Goal: Information Seeking & Learning: Learn about a topic

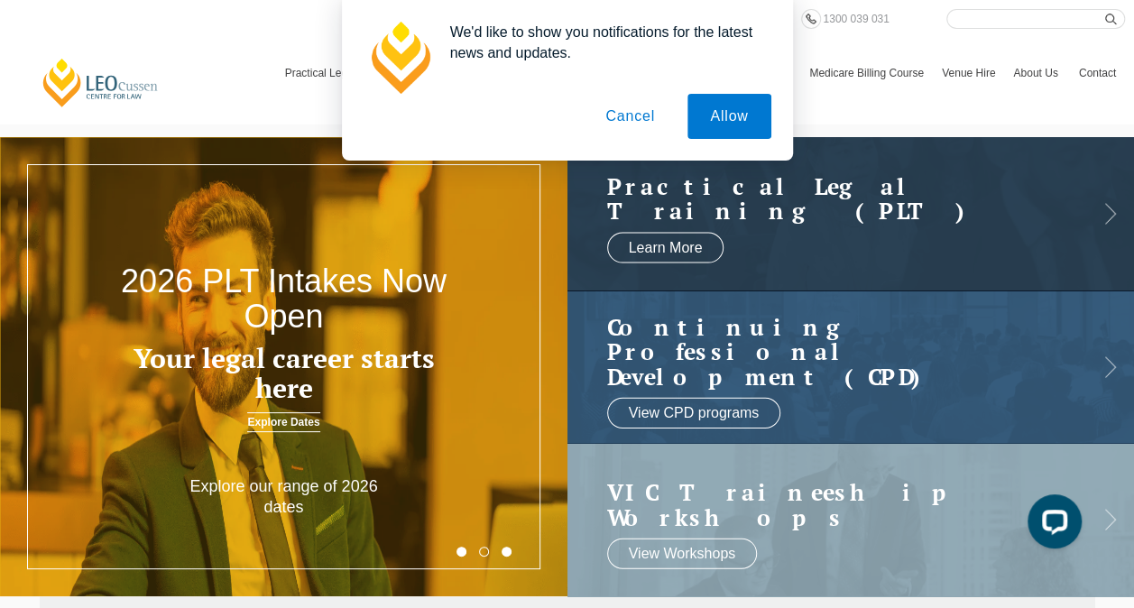
click at [632, 119] on button "Cancel" at bounding box center [630, 116] width 95 height 45
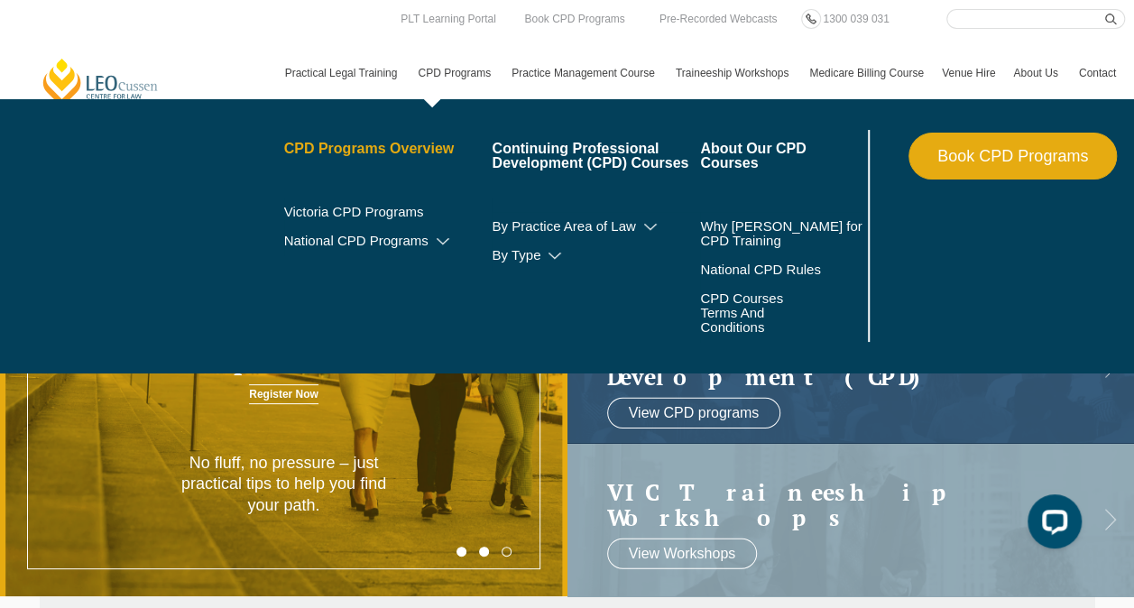
click at [366, 151] on link "CPD Programs Overview" at bounding box center [388, 149] width 208 height 14
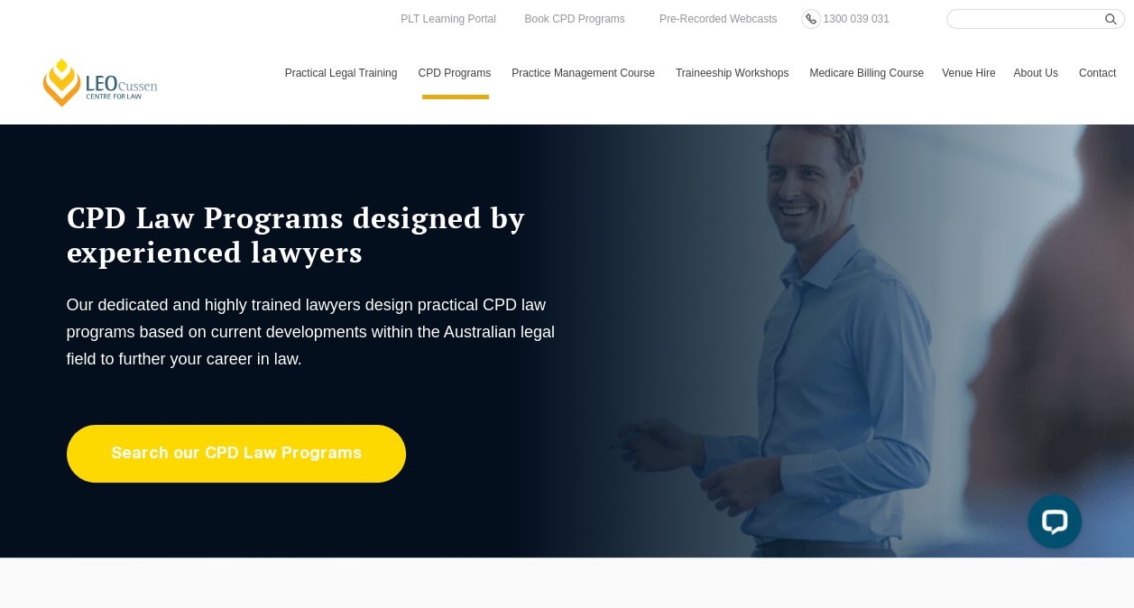
click at [195, 455] on link "Search our CPD Law Programs" at bounding box center [236, 454] width 339 height 58
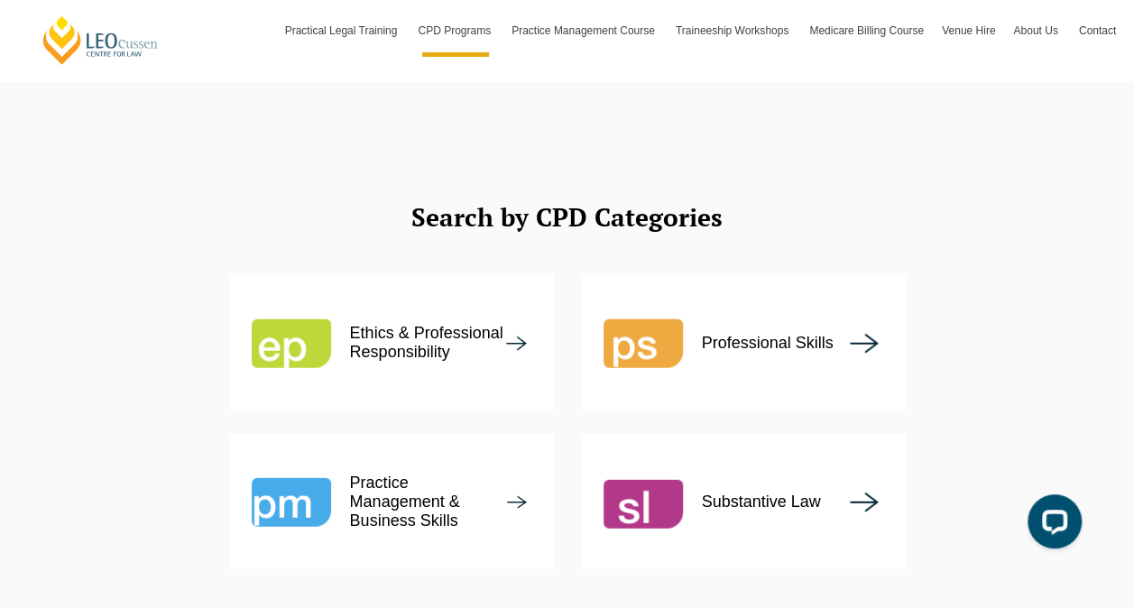
scroll to position [2289, 0]
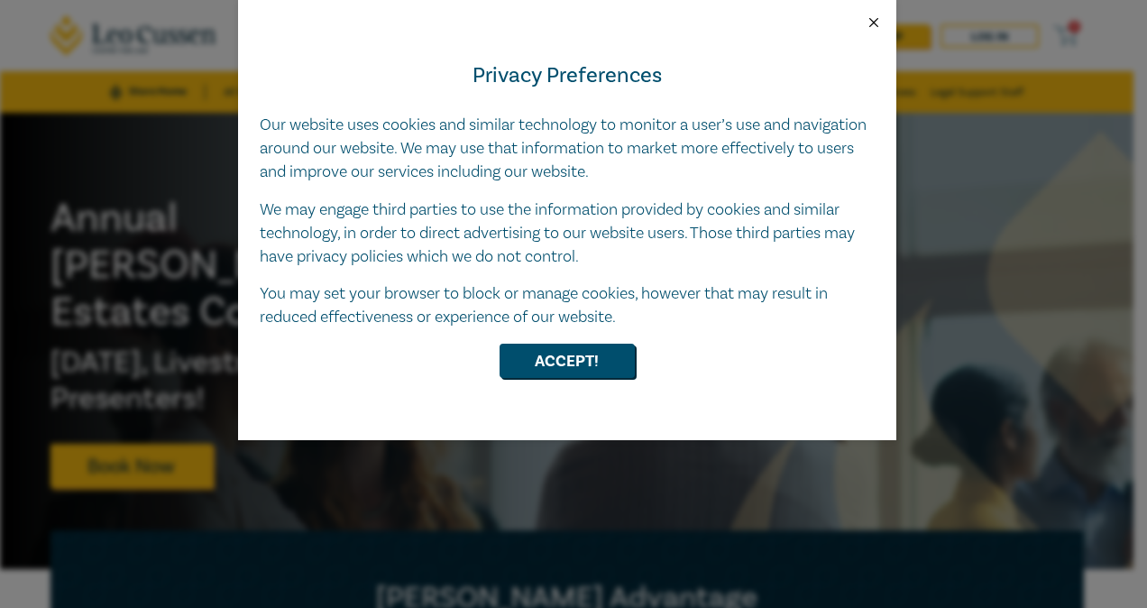
click at [877, 29] on button "Close" at bounding box center [874, 22] width 16 height 16
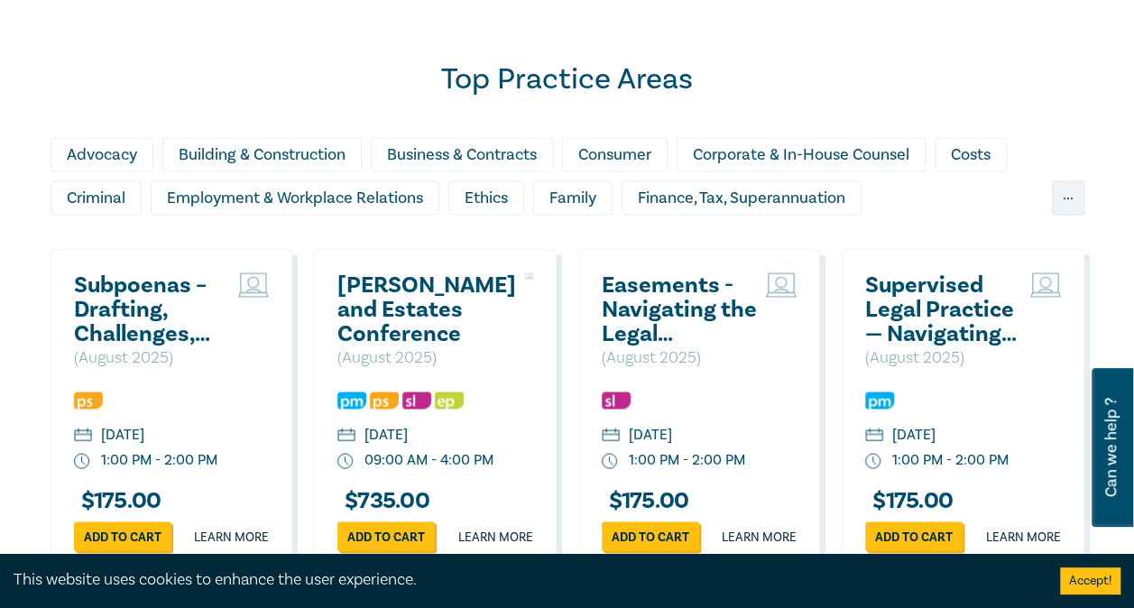
scroll to position [1502, 0]
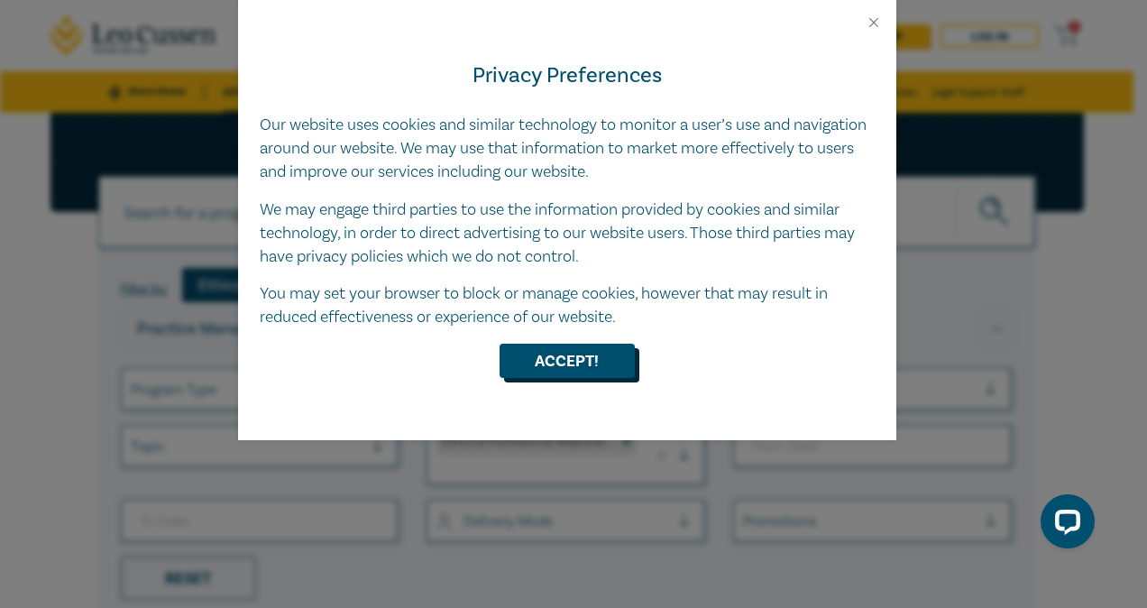
click at [559, 357] on button "Accept!" at bounding box center [567, 361] width 135 height 34
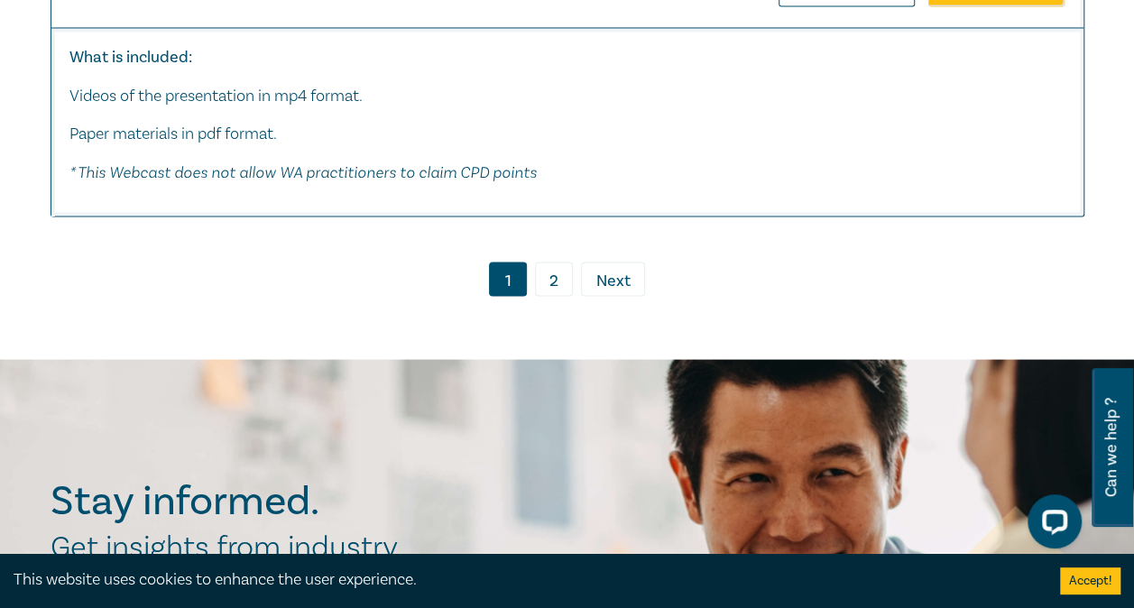
scroll to position [8481, 0]
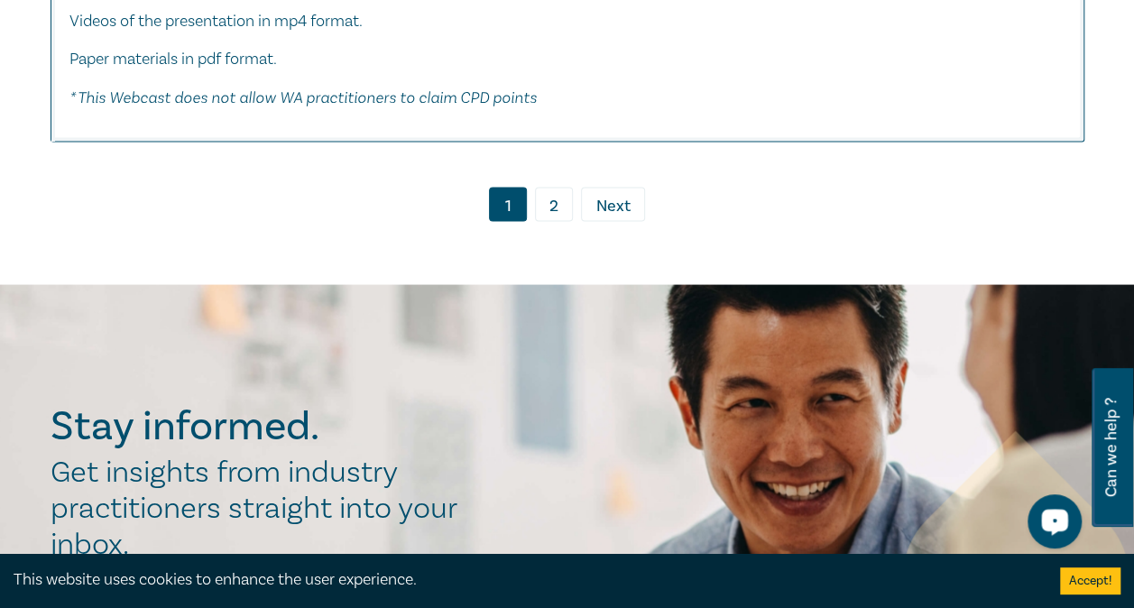
click at [606, 217] on span "Next" at bounding box center [613, 205] width 34 height 23
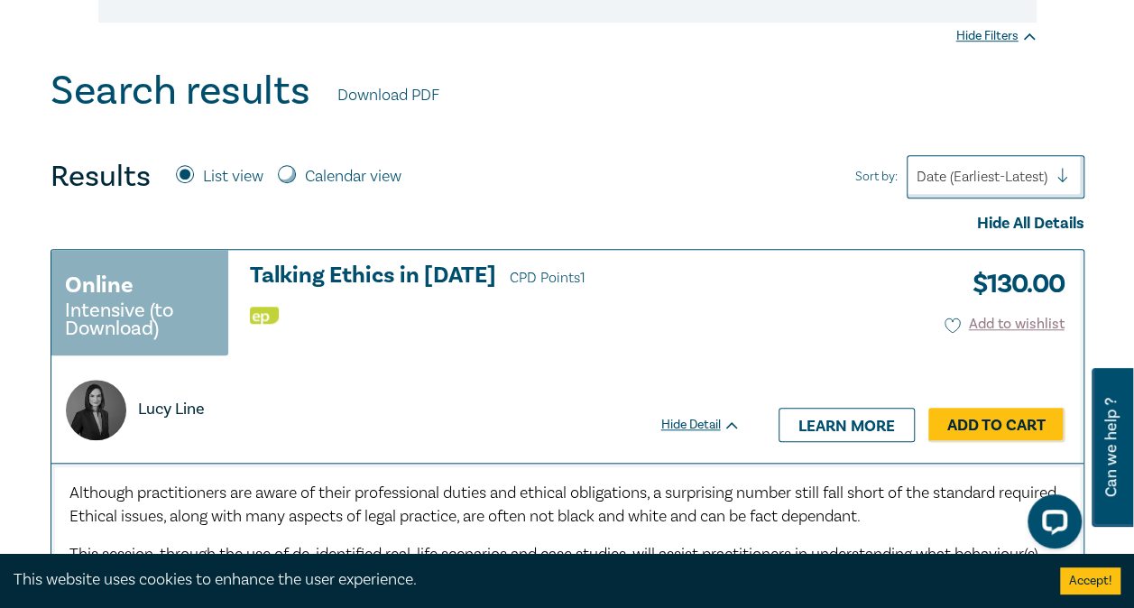
scroll to position [525, 0]
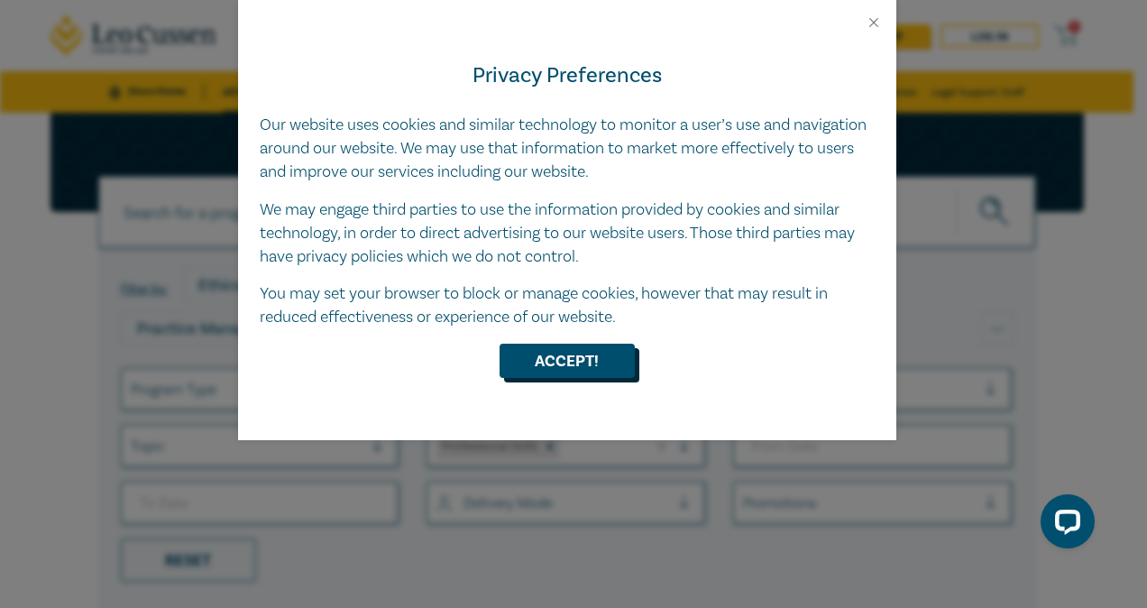
click at [538, 366] on button "Accept!" at bounding box center [567, 361] width 135 height 34
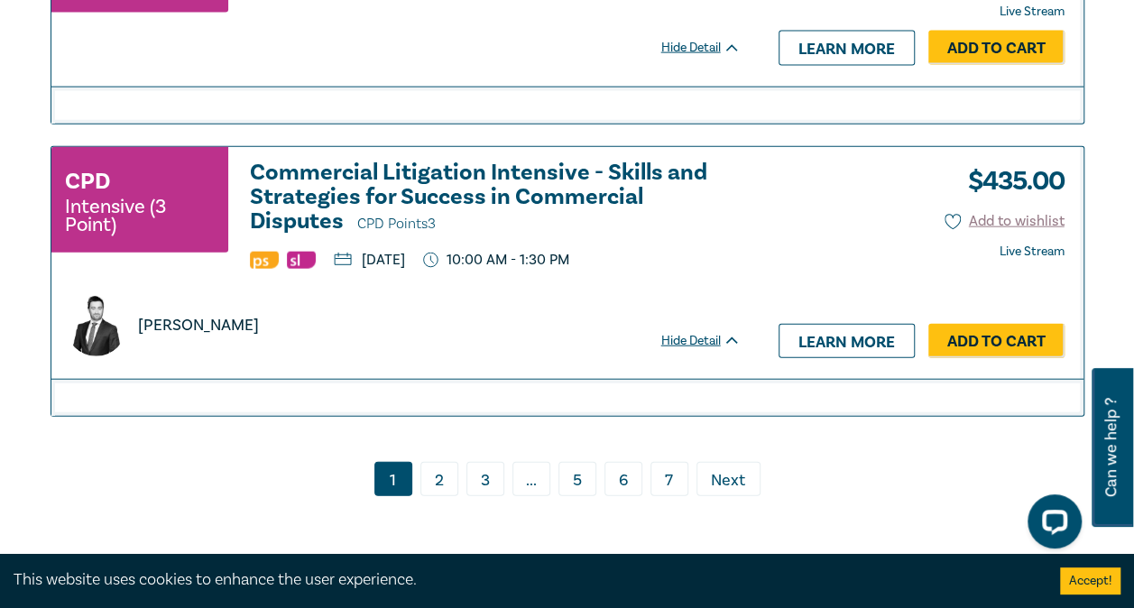
scroll to position [8853, 0]
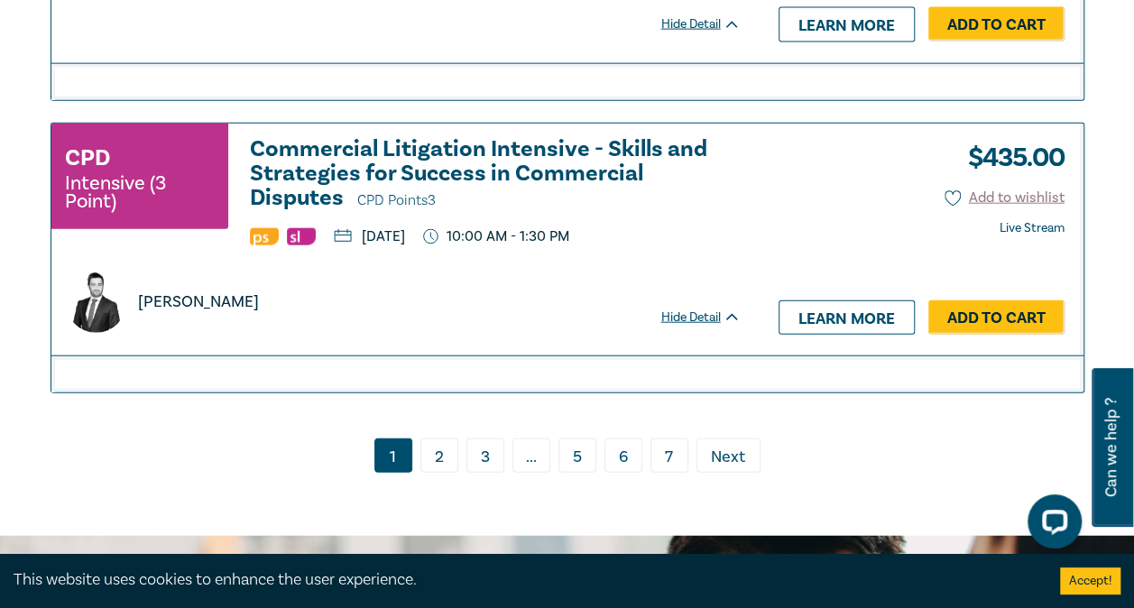
drag, startPoint x: 1139, startPoint y: 37, endPoint x: 54, endPoint y: 21, distance: 1085.1
click at [447, 473] on link "2" at bounding box center [439, 455] width 38 height 34
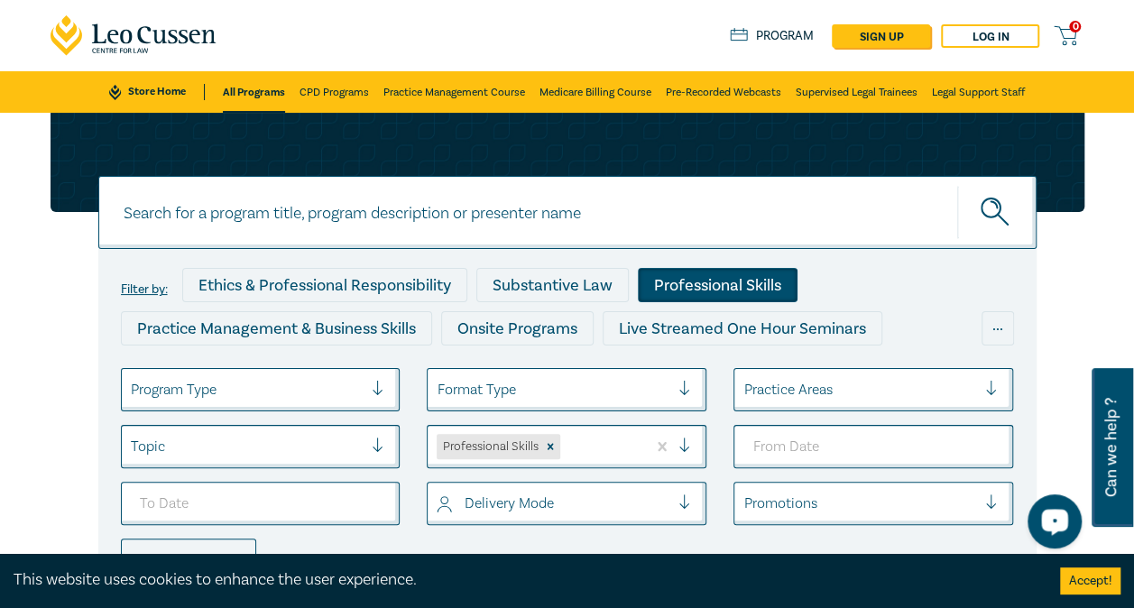
scroll to position [193, 0]
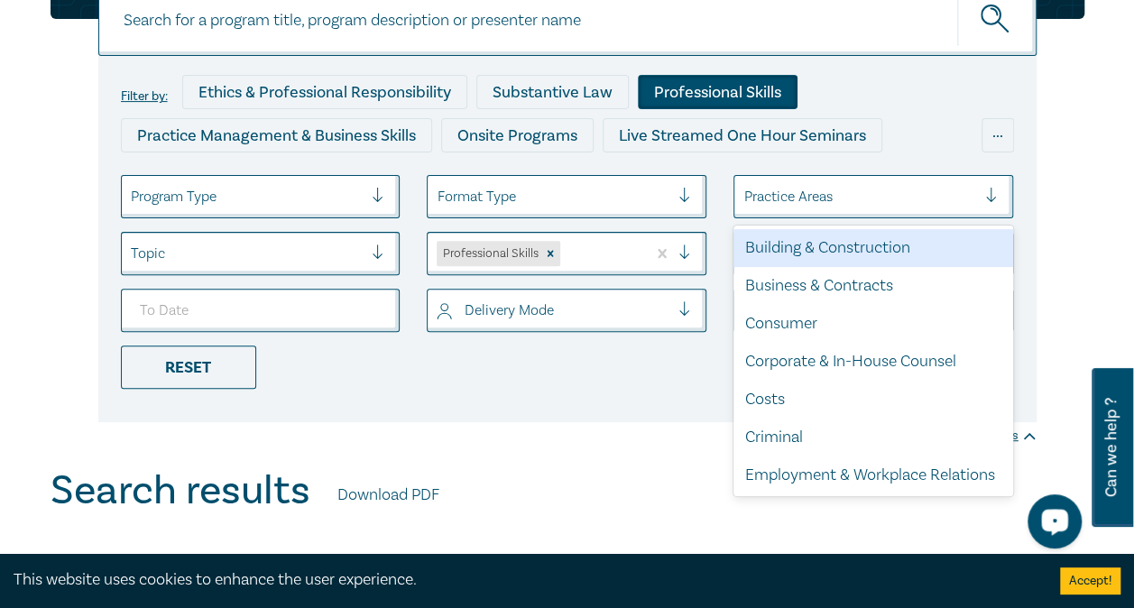
click at [909, 183] on div "Practice Areas" at bounding box center [859, 196] width 251 height 31
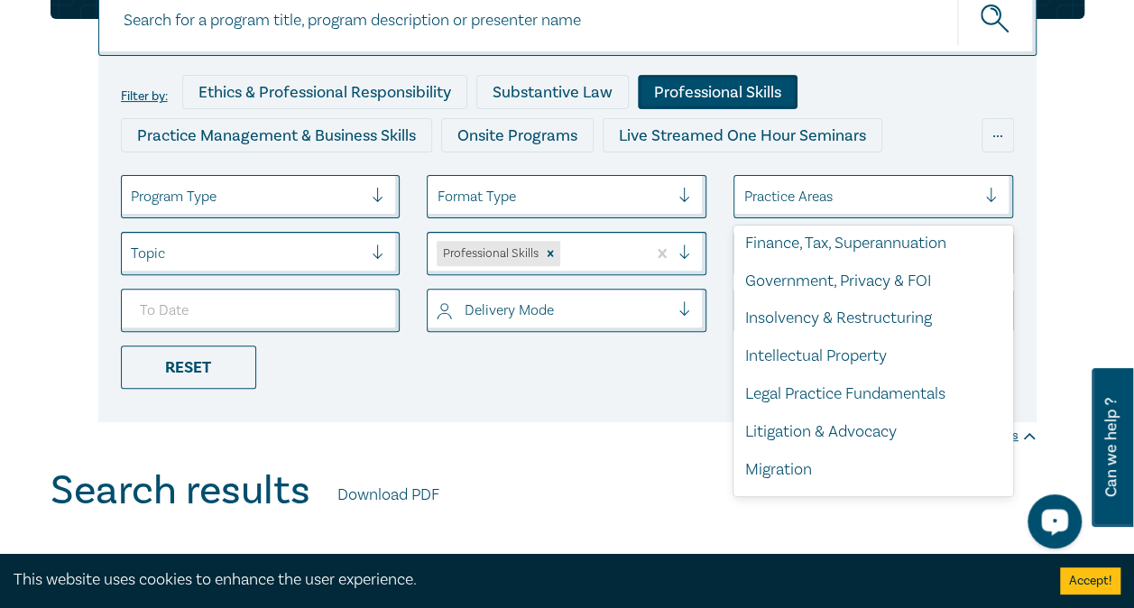
scroll to position [577, 0]
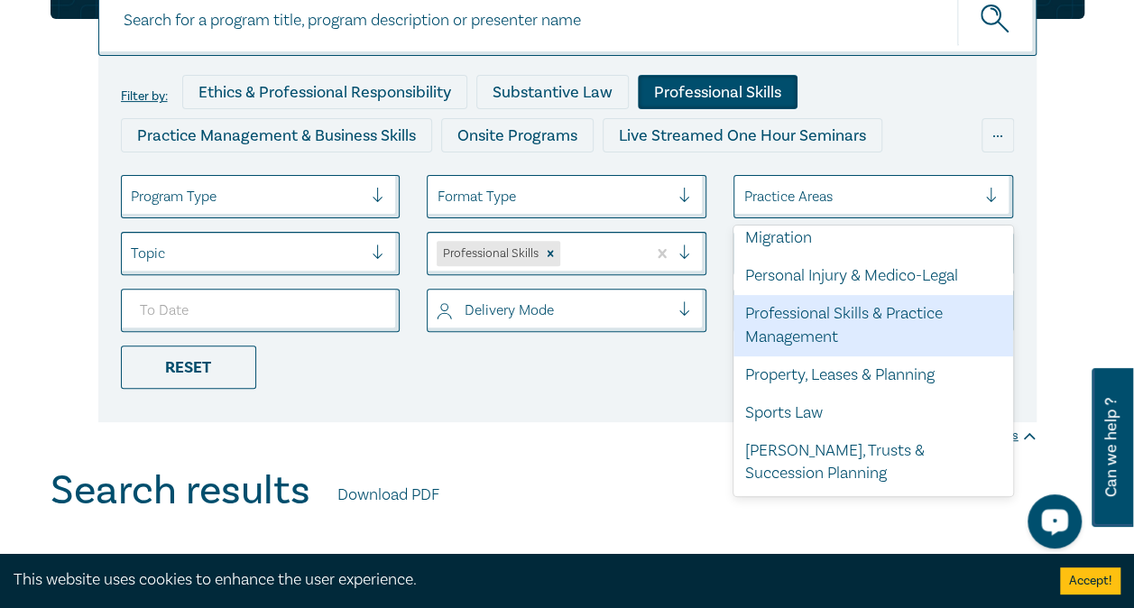
click at [824, 348] on div "Professional Skills & Practice Management" at bounding box center [873, 325] width 280 height 61
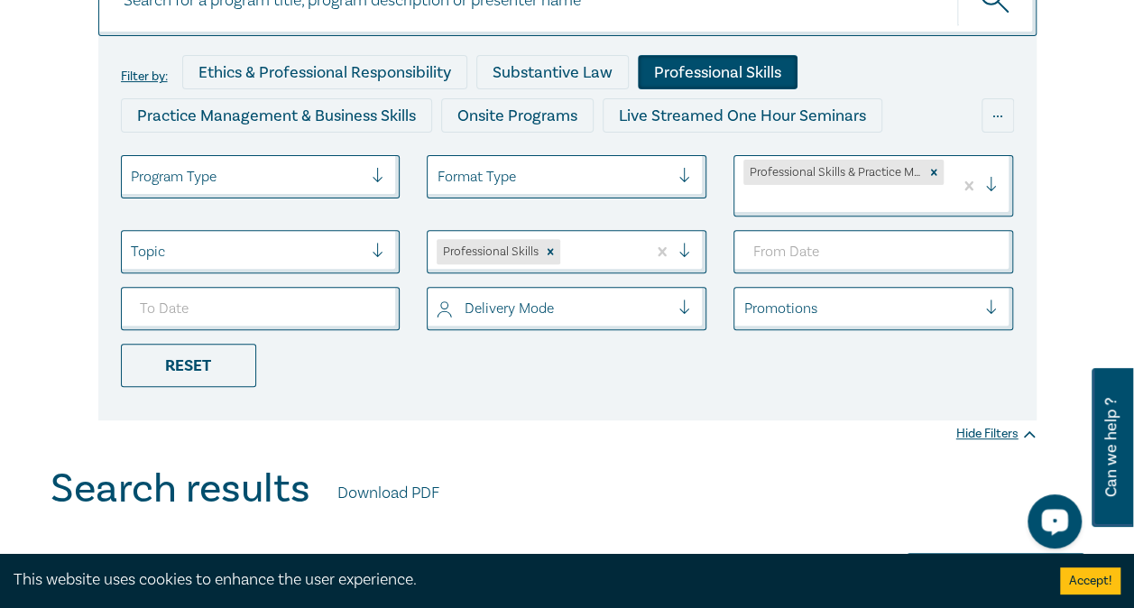
scroll to position [233, 0]
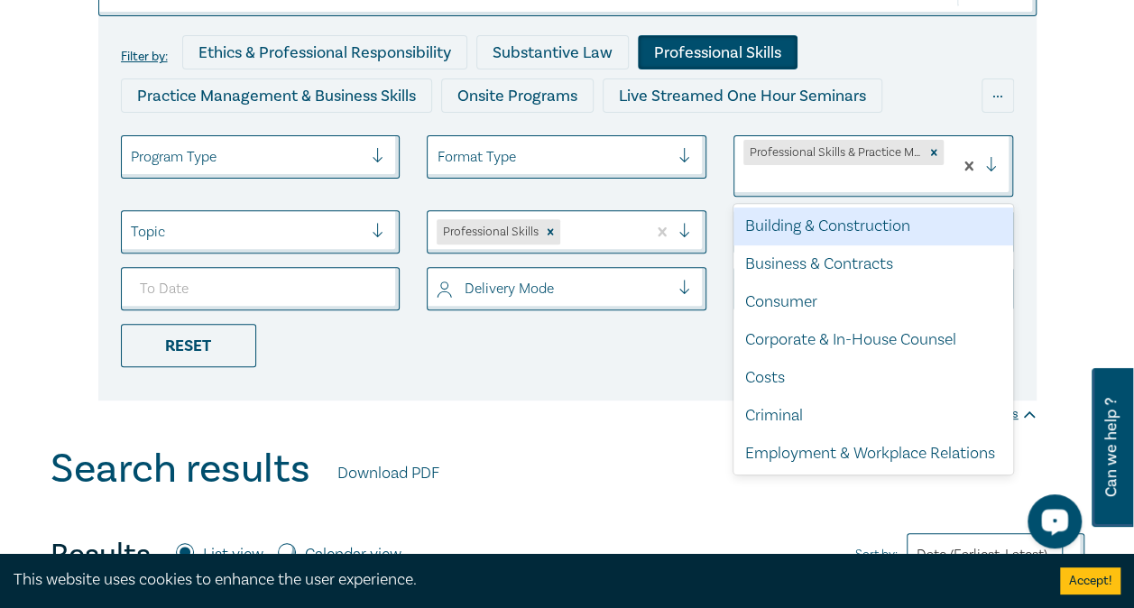
click at [1000, 162] on div at bounding box center [998, 166] width 27 height 18
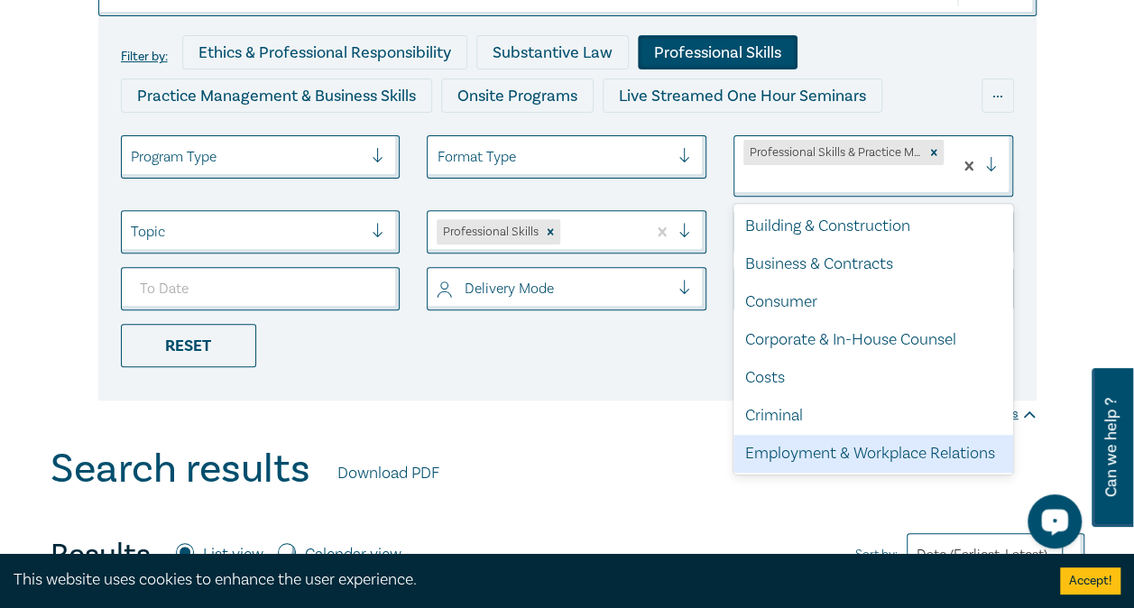
click at [846, 454] on div "Employment & Workplace Relations" at bounding box center [873, 454] width 280 height 38
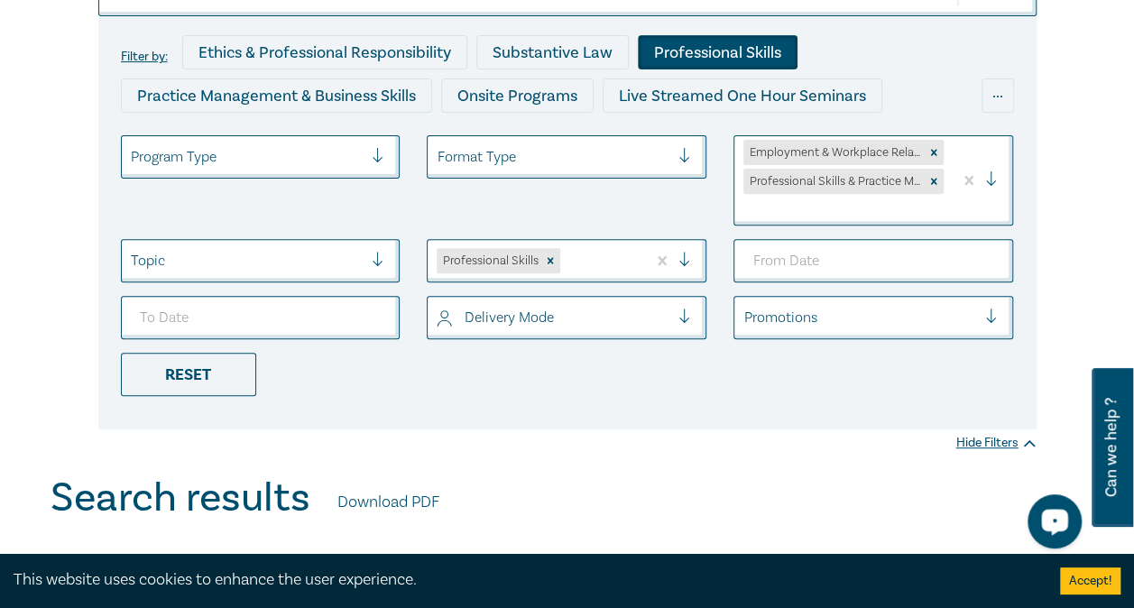
click at [994, 178] on div at bounding box center [998, 180] width 27 height 18
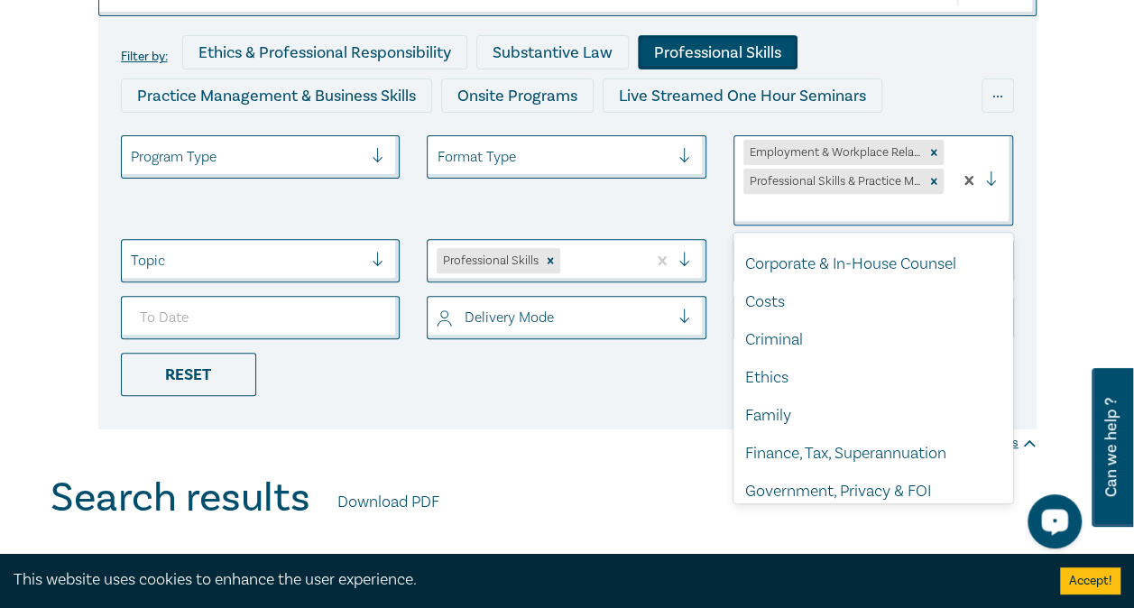
scroll to position [106, 0]
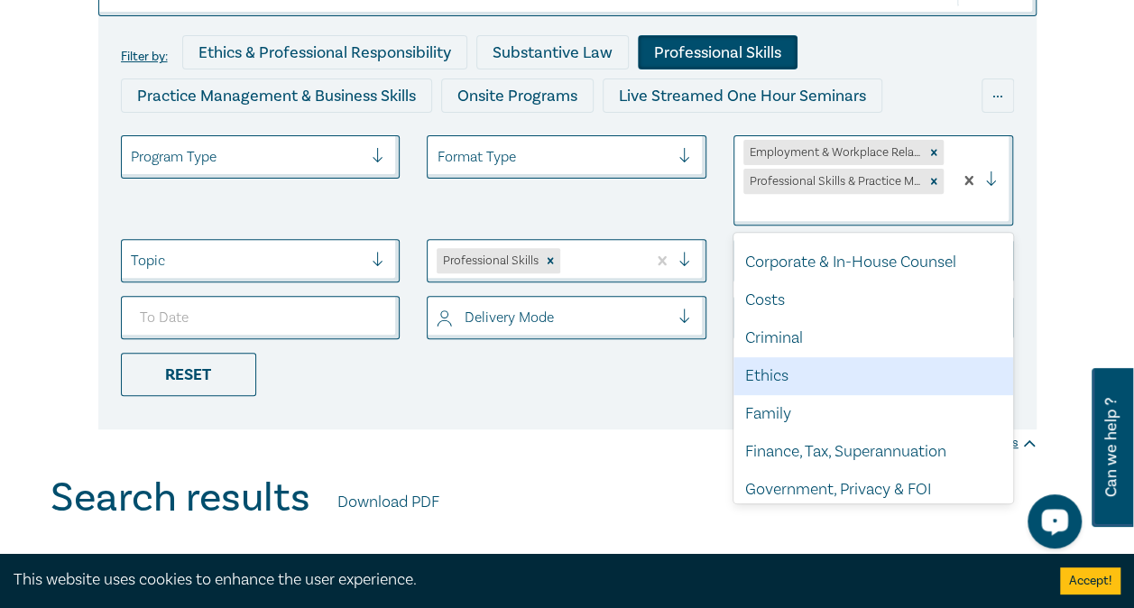
click at [889, 373] on div "Ethics" at bounding box center [873, 376] width 280 height 38
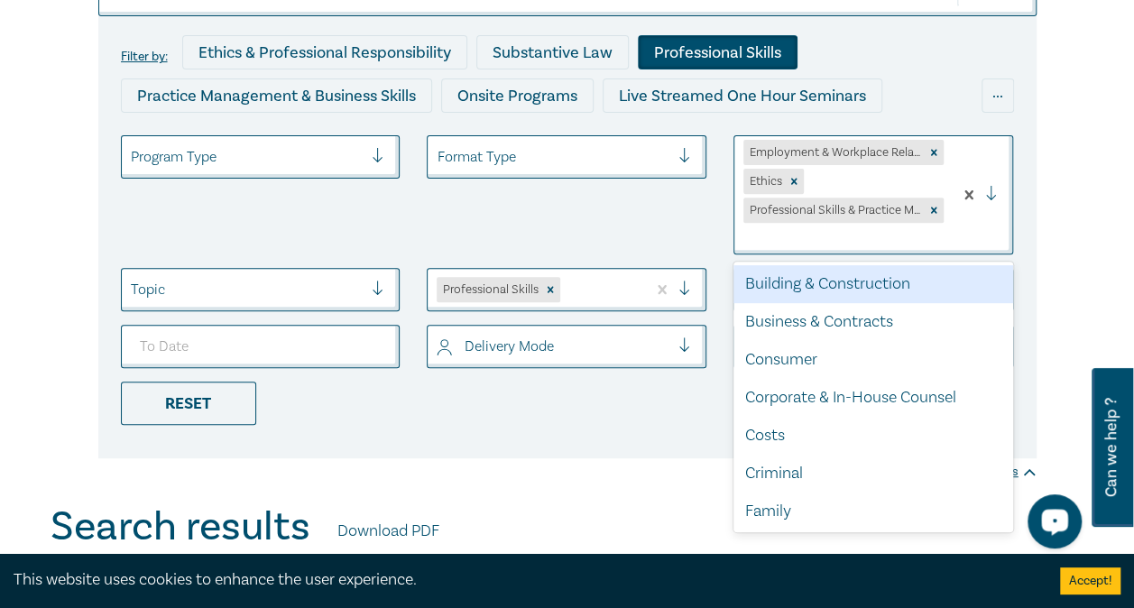
click at [998, 200] on div at bounding box center [998, 195] width 27 height 18
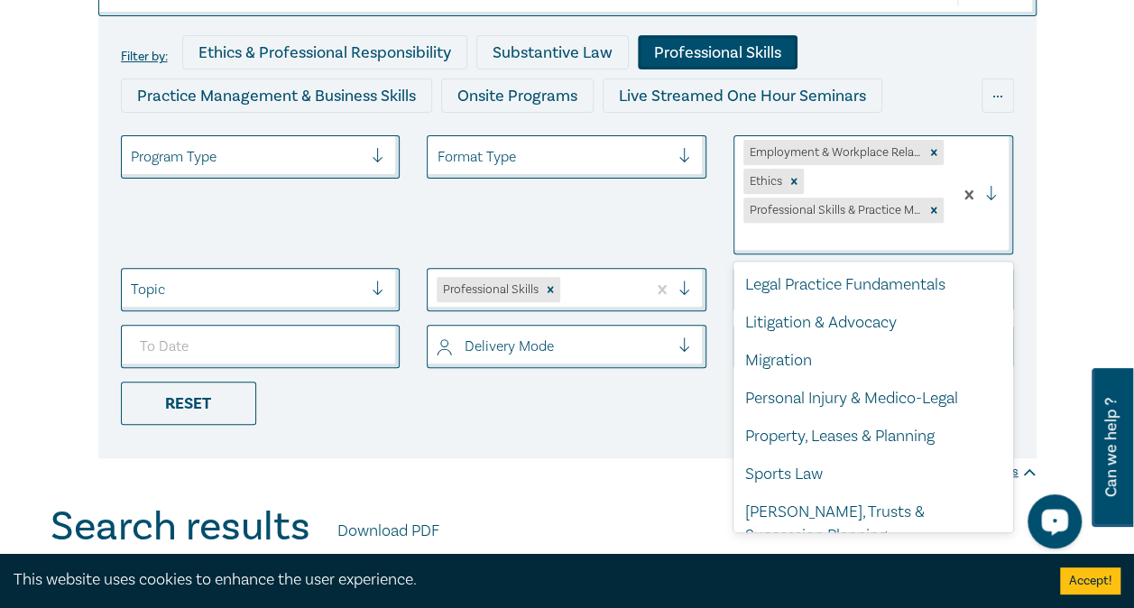
scroll to position [417, 0]
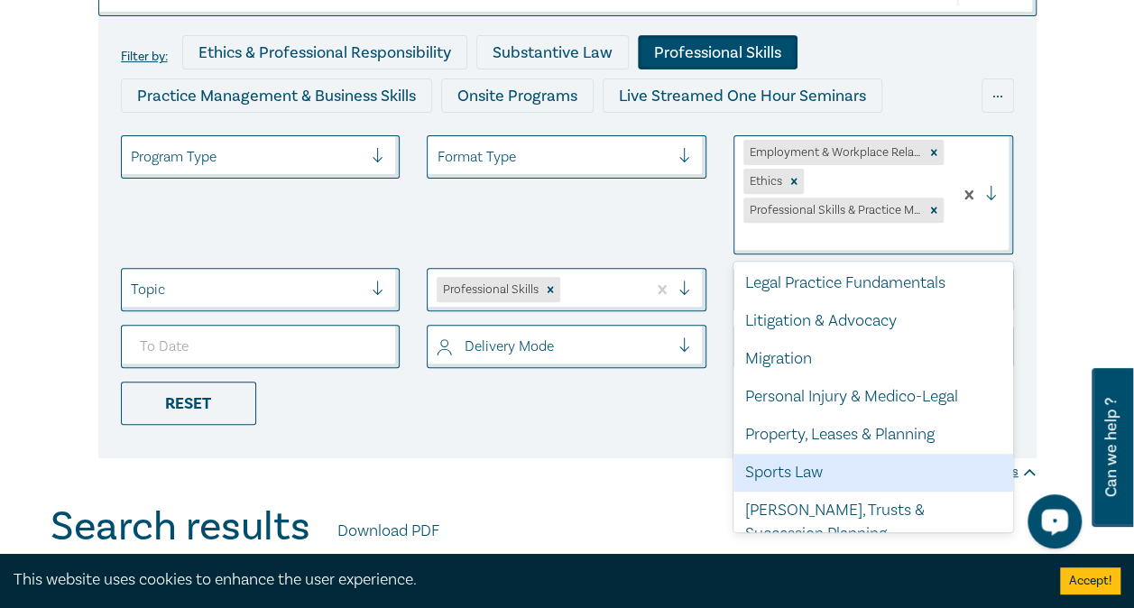
click at [651, 455] on div "Filter by: Ethics & Professional Responsibility Substantive Law Professional Sk…" at bounding box center [567, 237] width 938 height 442
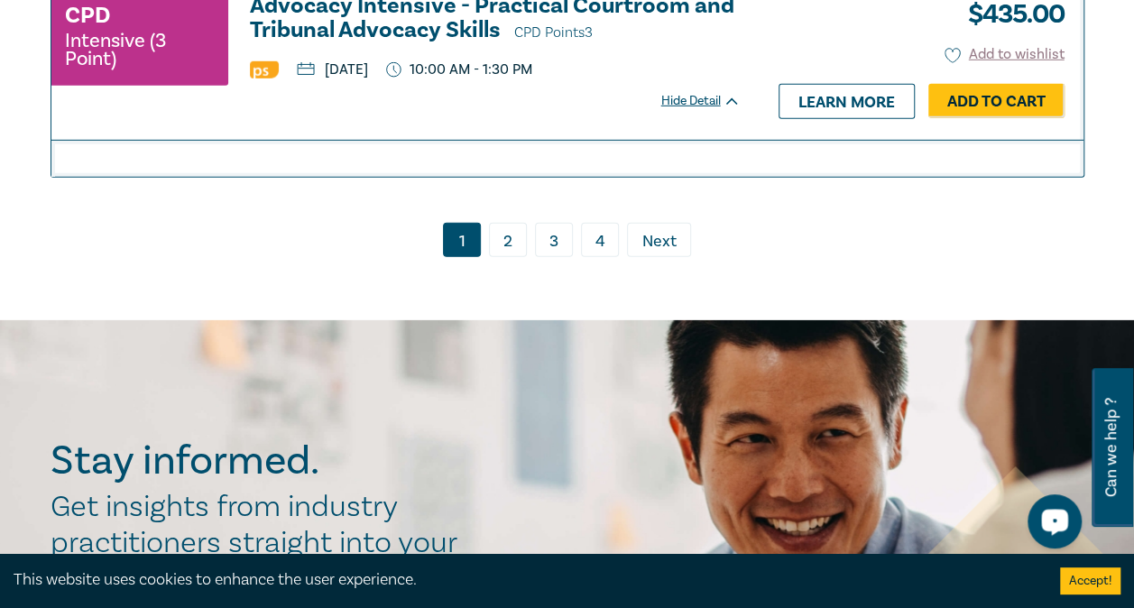
scroll to position [9551, 0]
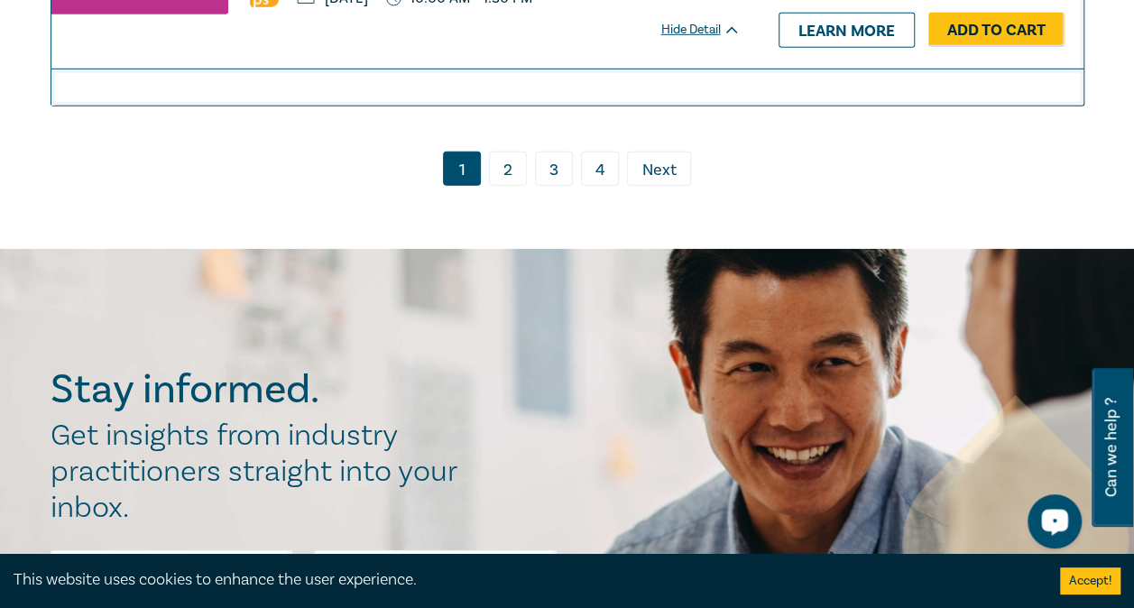
drag, startPoint x: 1138, startPoint y: 52, endPoint x: 73, endPoint y: 39, distance: 1065.3
click at [505, 186] on link "2" at bounding box center [508, 169] width 38 height 34
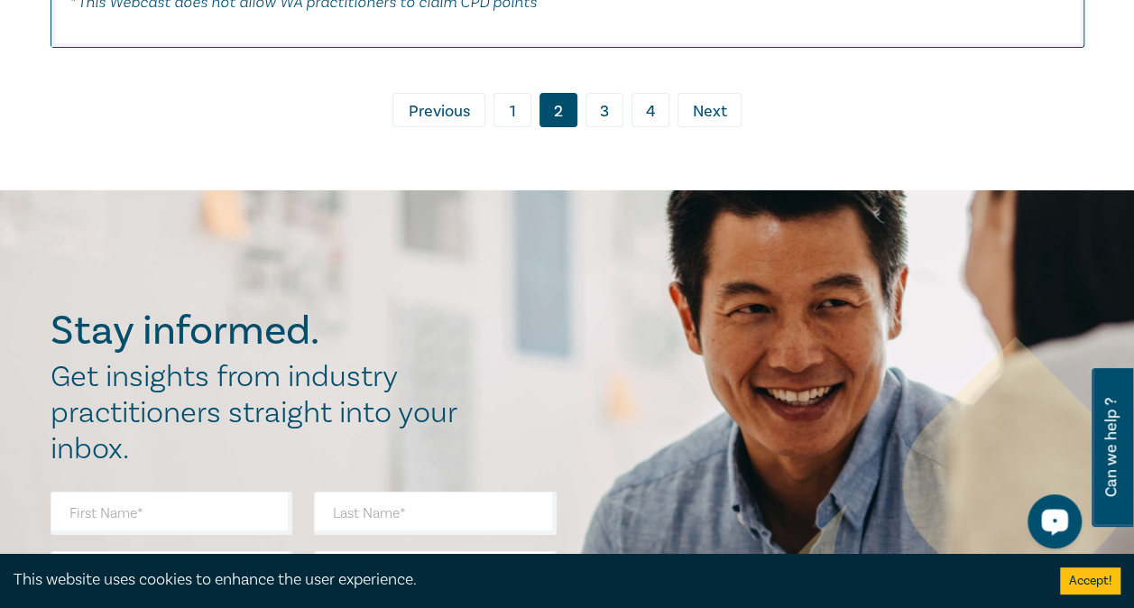
scroll to position [9753, 0]
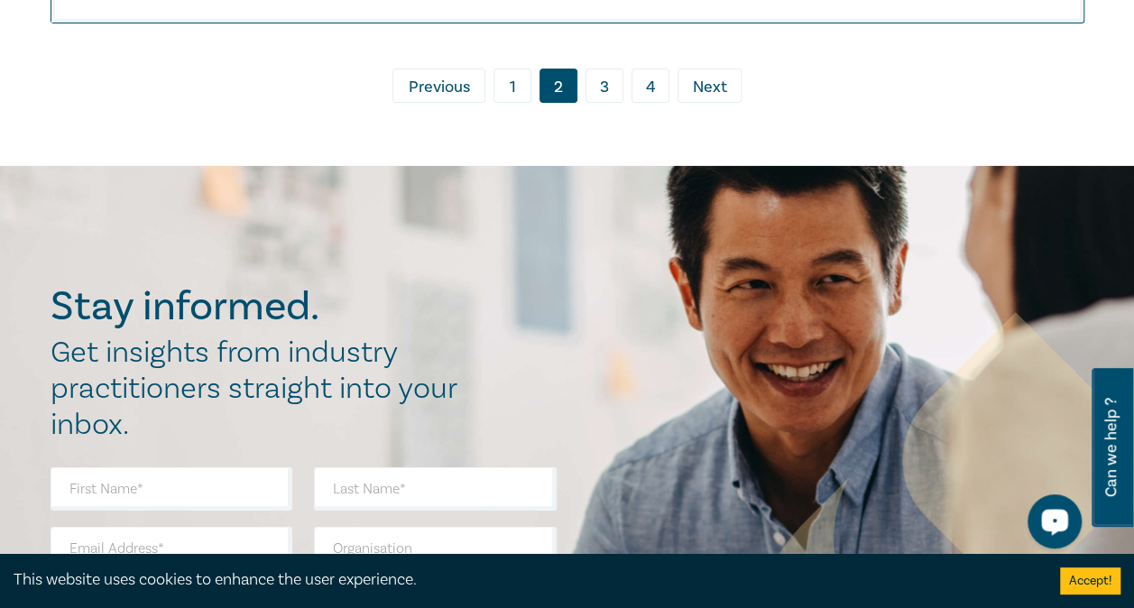
click at [599, 80] on link "3" at bounding box center [604, 86] width 38 height 34
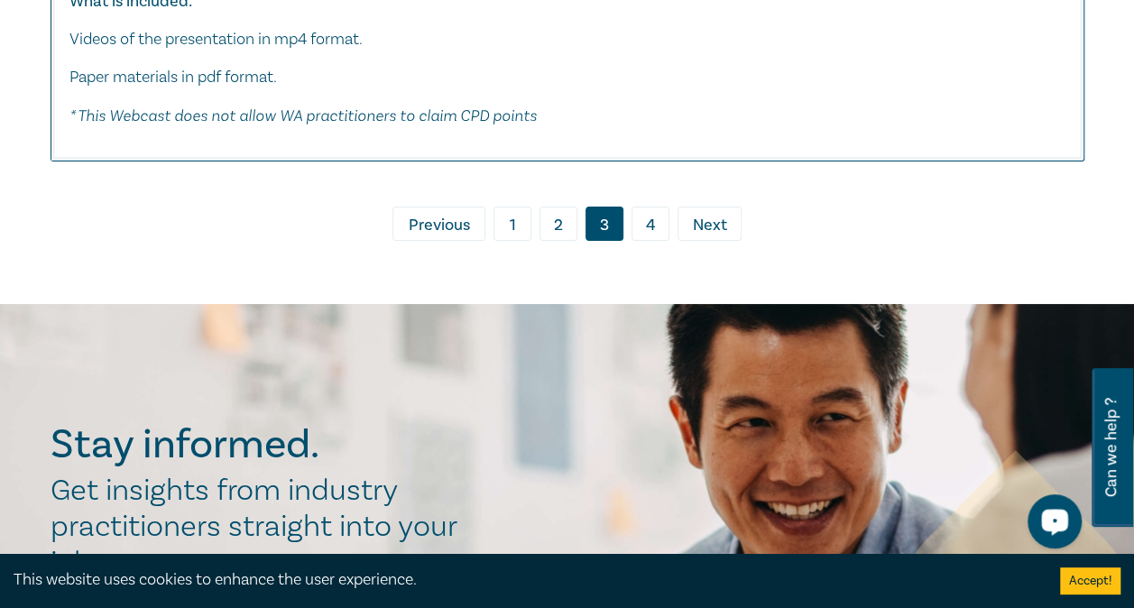
scroll to position [10177, 0]
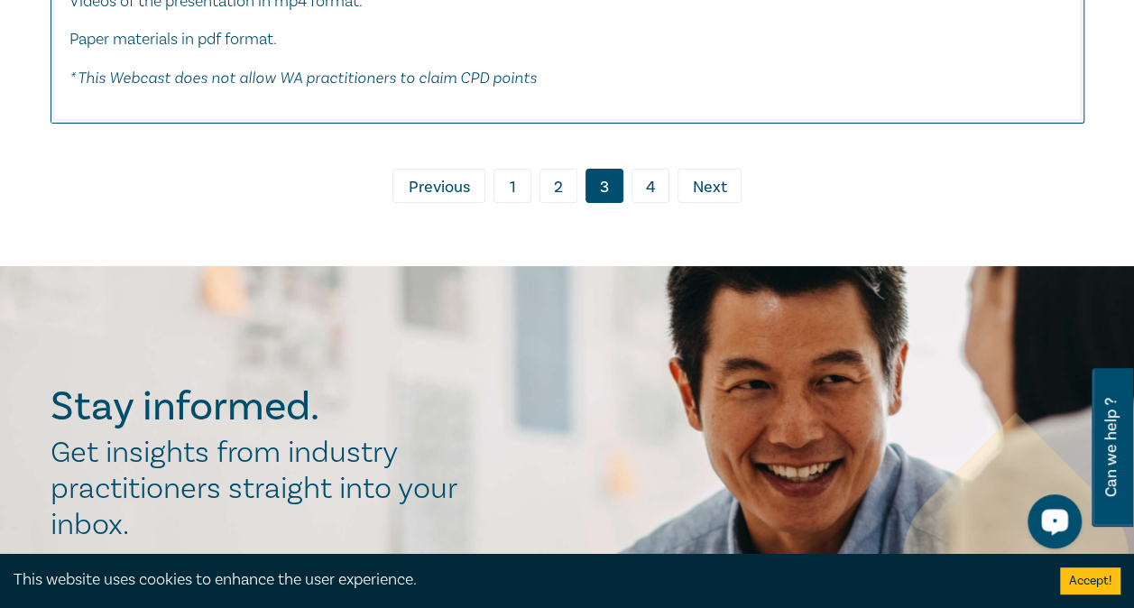
click at [649, 203] on link "4" at bounding box center [650, 186] width 38 height 34
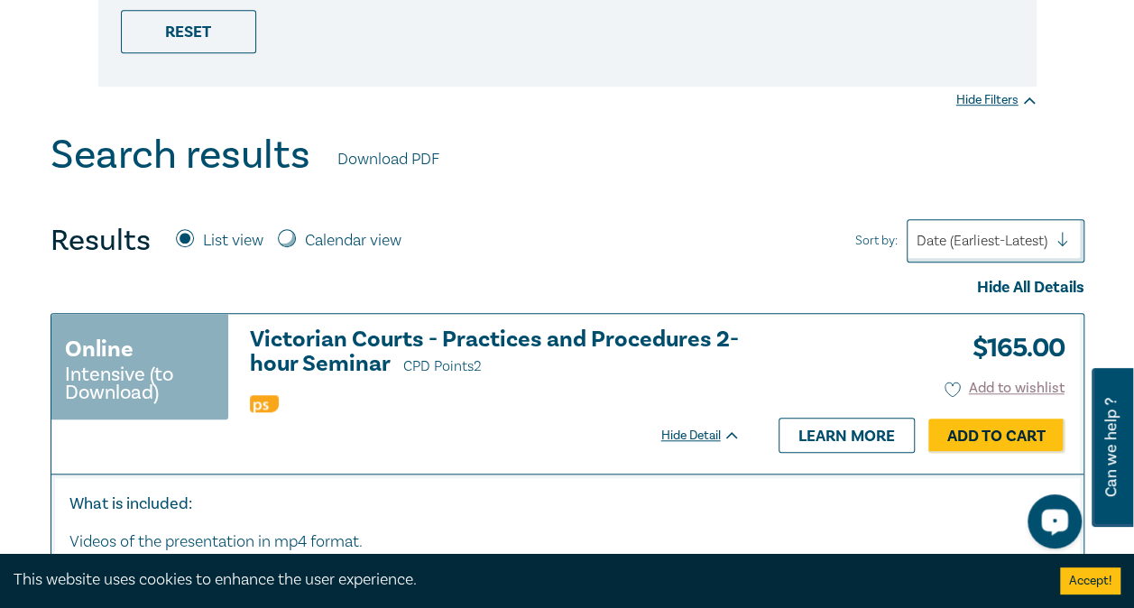
scroll to position [509, 0]
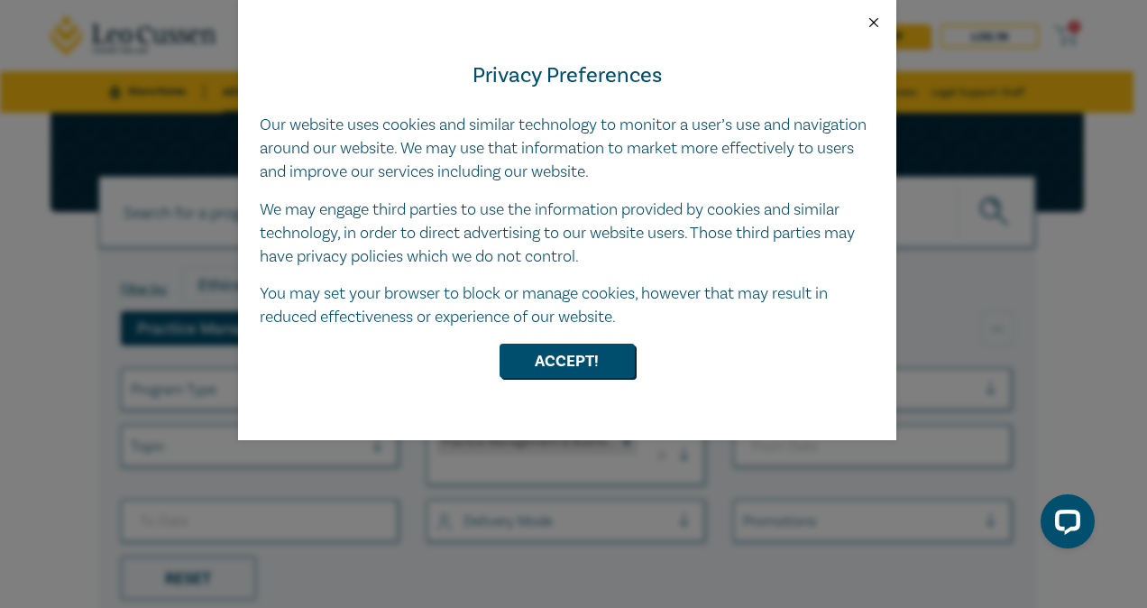
click at [878, 19] on button "Close" at bounding box center [874, 22] width 16 height 16
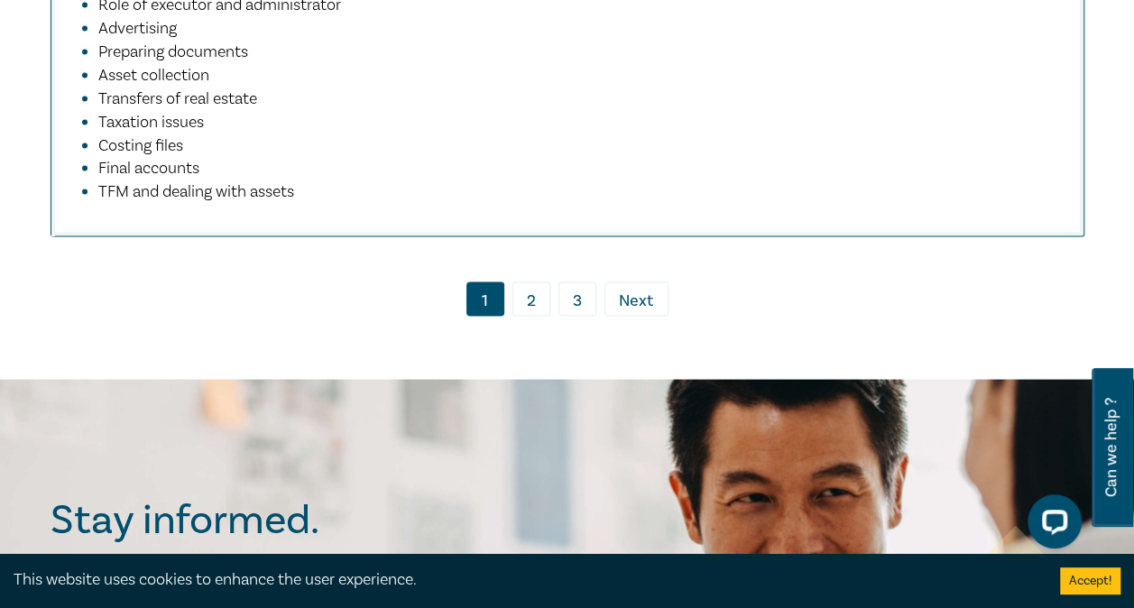
scroll to position [12127, 0]
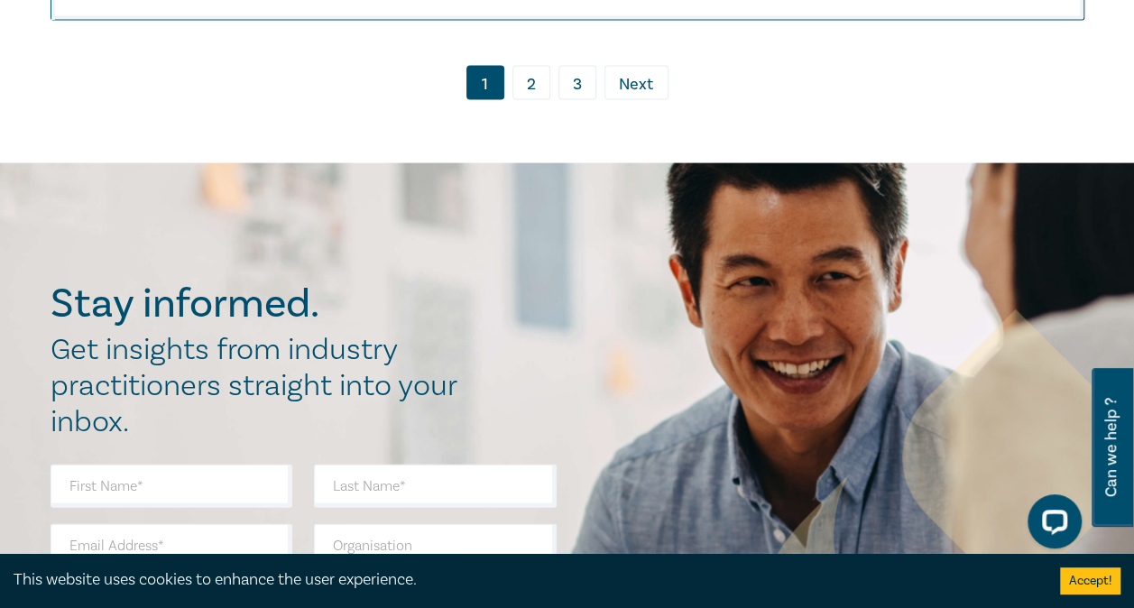
drag, startPoint x: 1144, startPoint y: 40, endPoint x: 14, endPoint y: 57, distance: 1129.3
click at [523, 100] on link "2" at bounding box center [531, 83] width 38 height 34
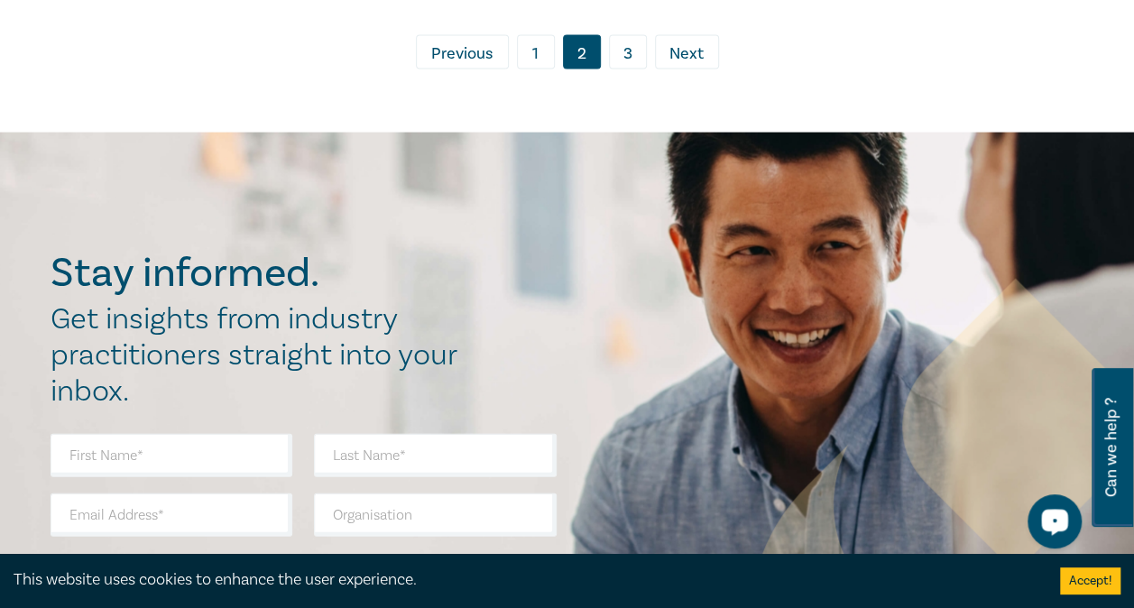
scroll to position [8496, 0]
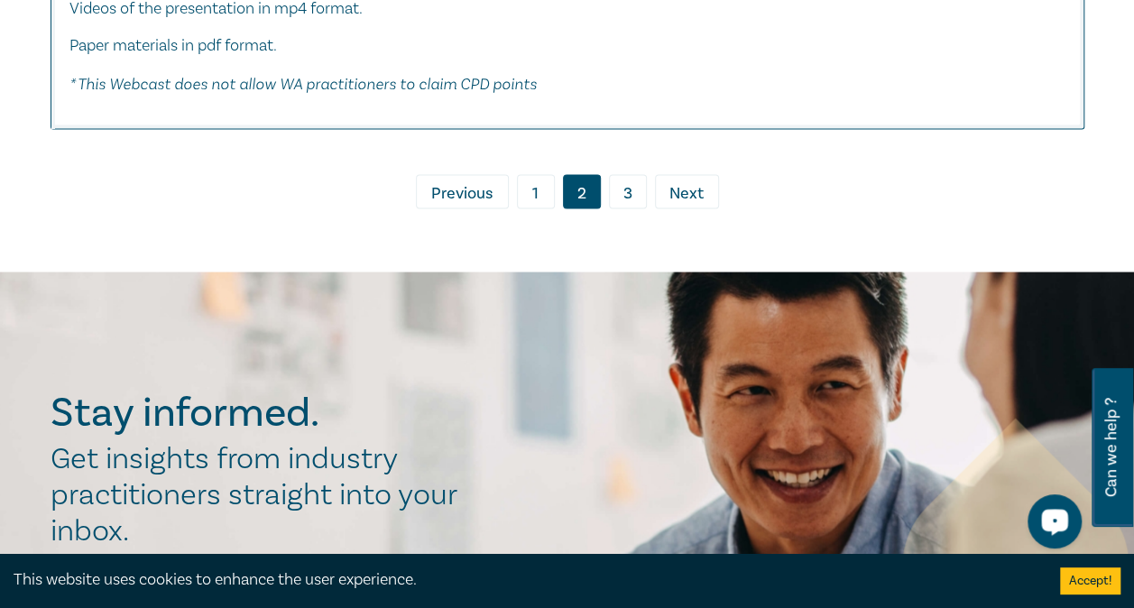
click at [637, 208] on link "3" at bounding box center [628, 191] width 38 height 34
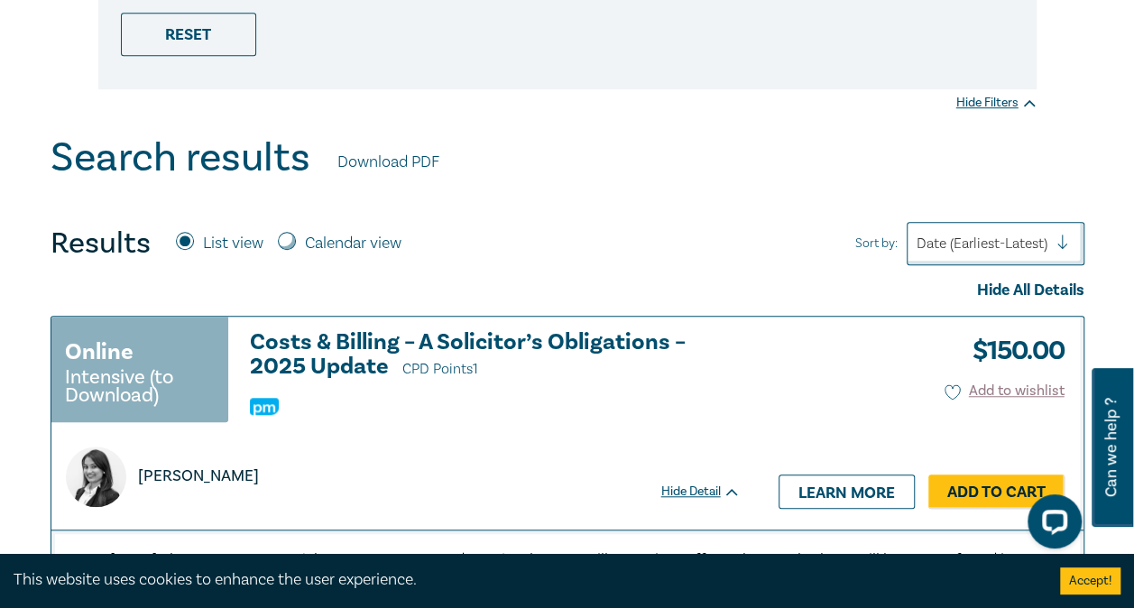
scroll to position [525, 0]
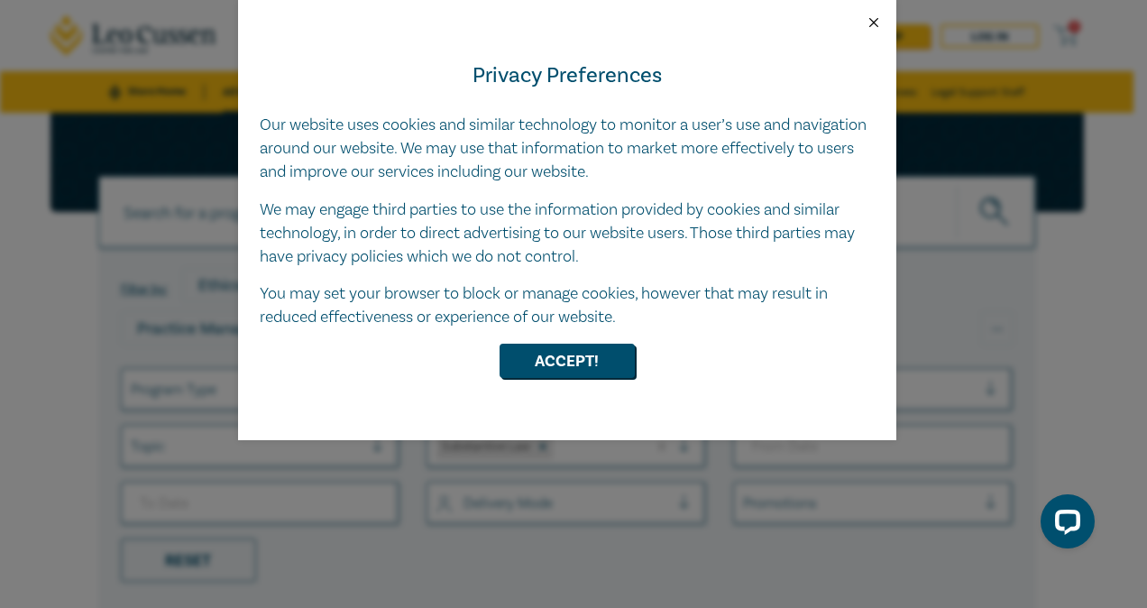
click at [875, 17] on button "Close" at bounding box center [874, 22] width 16 height 16
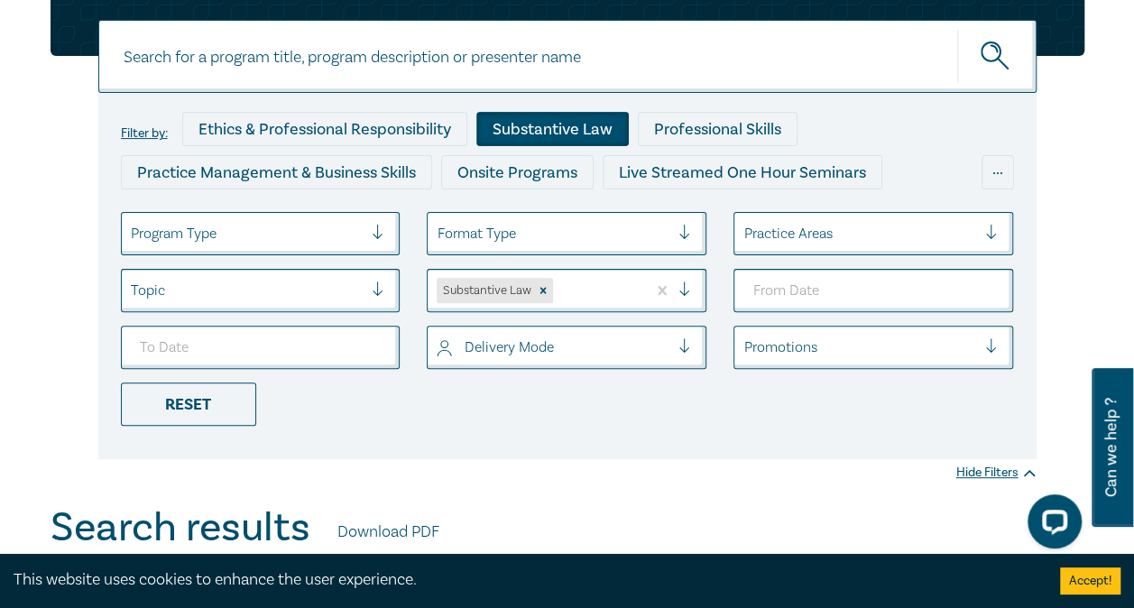
scroll to position [168, 0]
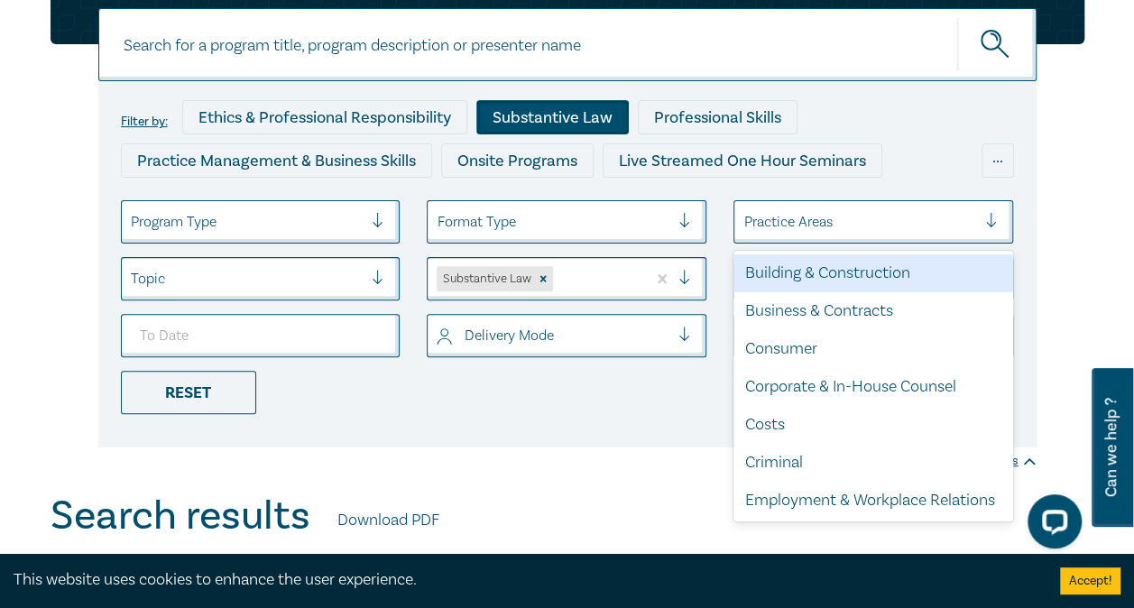
click at [969, 239] on div "Practice Areas" at bounding box center [873, 221] width 280 height 43
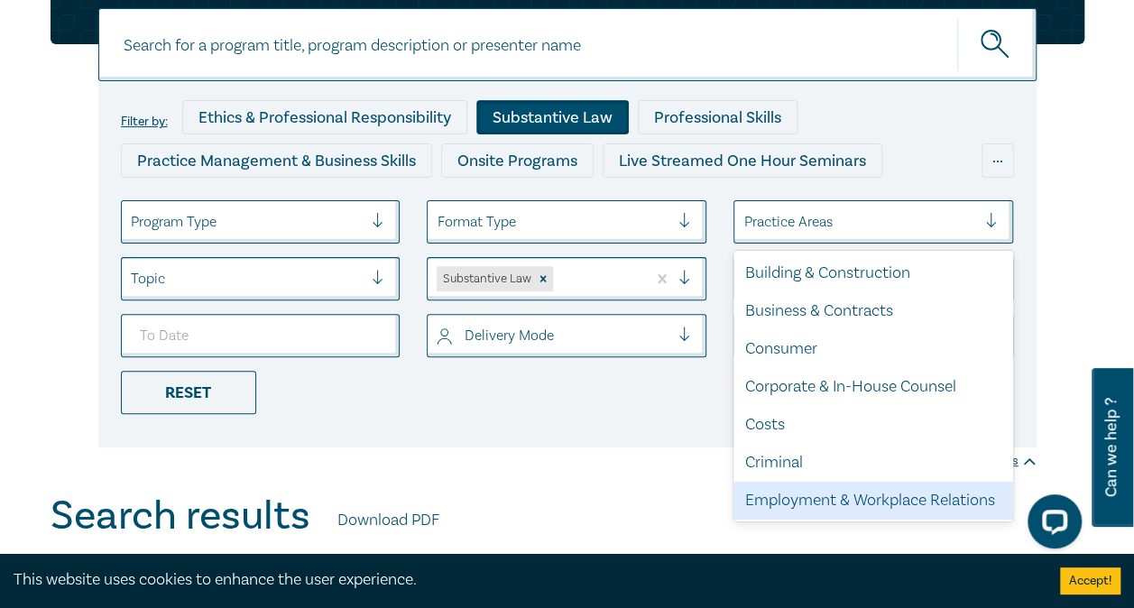
click at [847, 491] on div "Employment & Workplace Relations" at bounding box center [873, 501] width 280 height 38
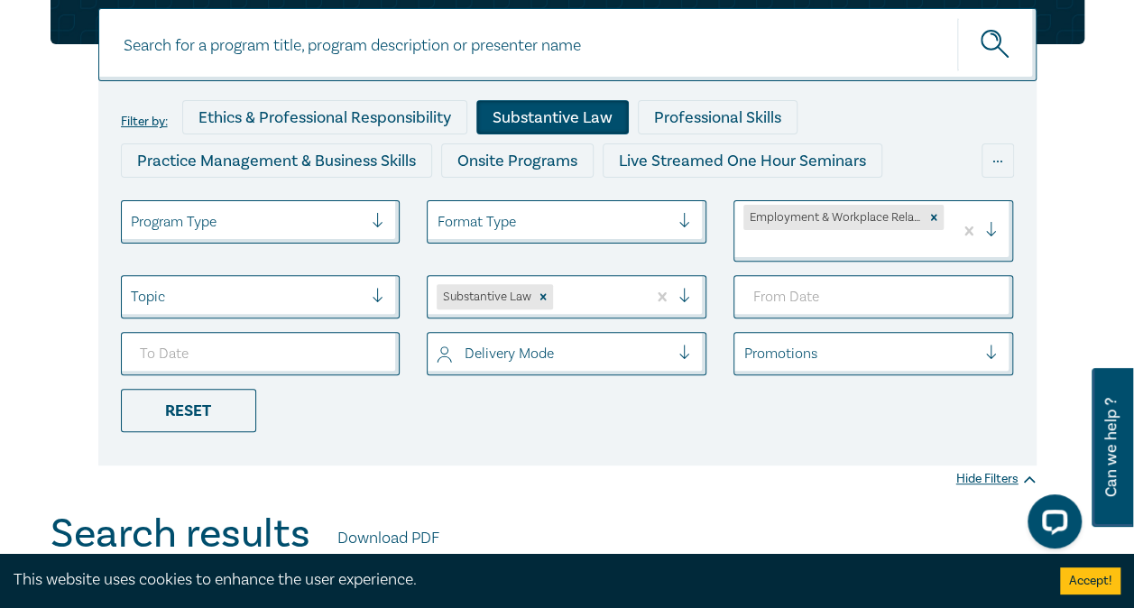
click at [998, 231] on div at bounding box center [998, 231] width 27 height 18
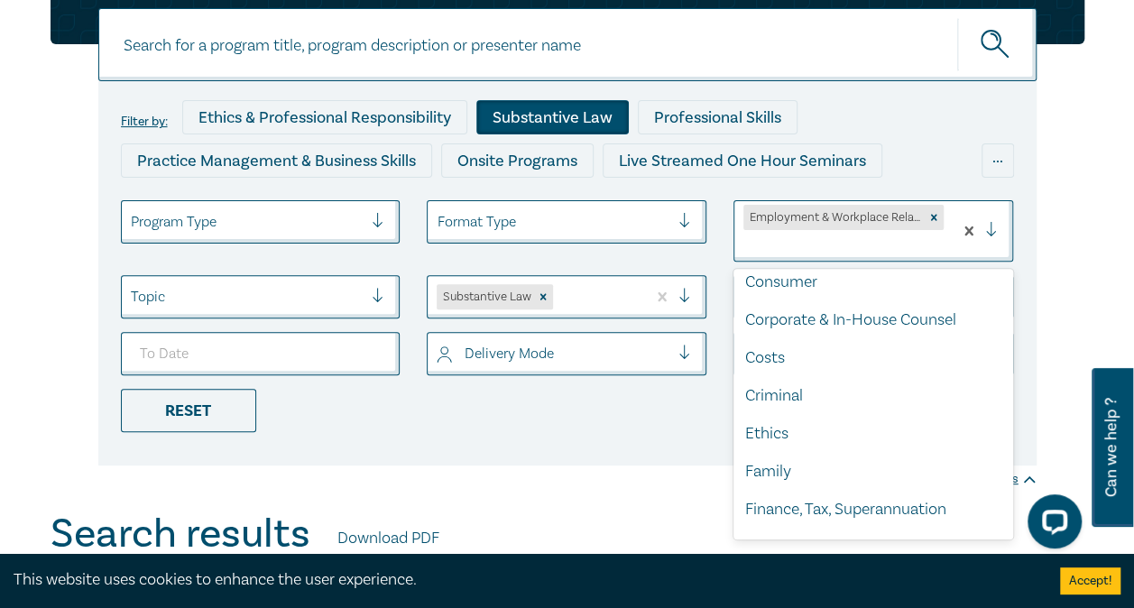
scroll to position [101, 0]
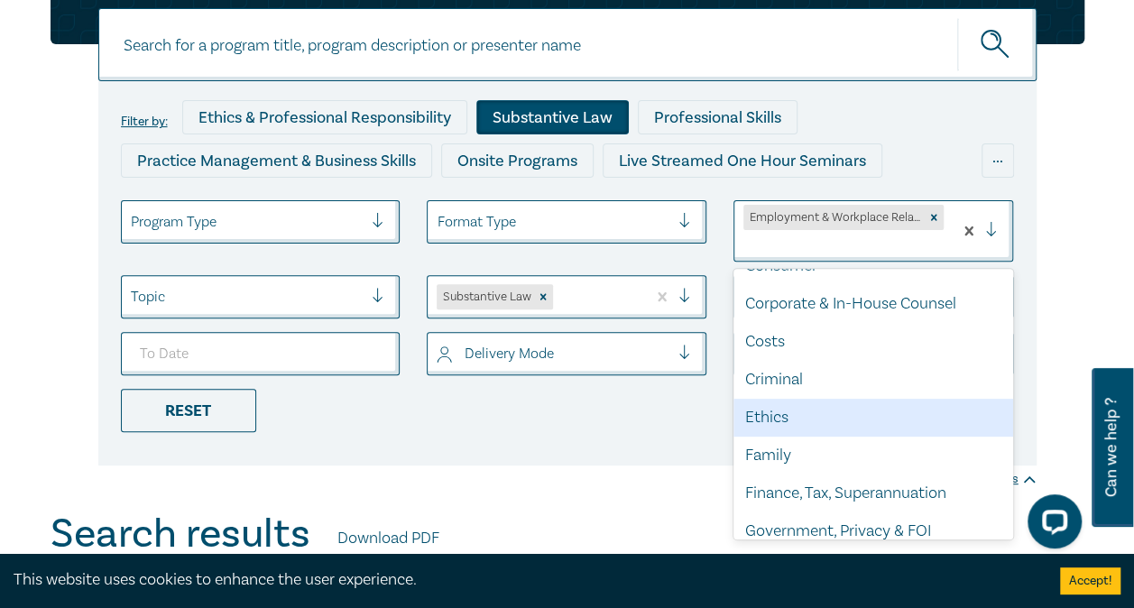
click at [880, 415] on div "Ethics" at bounding box center [873, 418] width 280 height 38
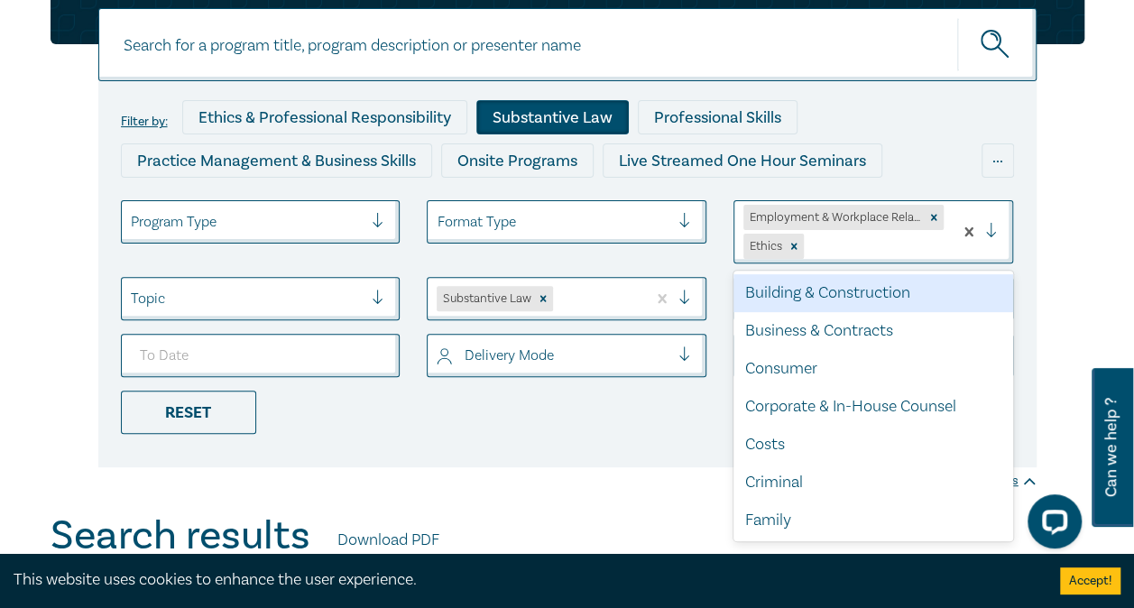
click at [998, 225] on div at bounding box center [998, 232] width 27 height 18
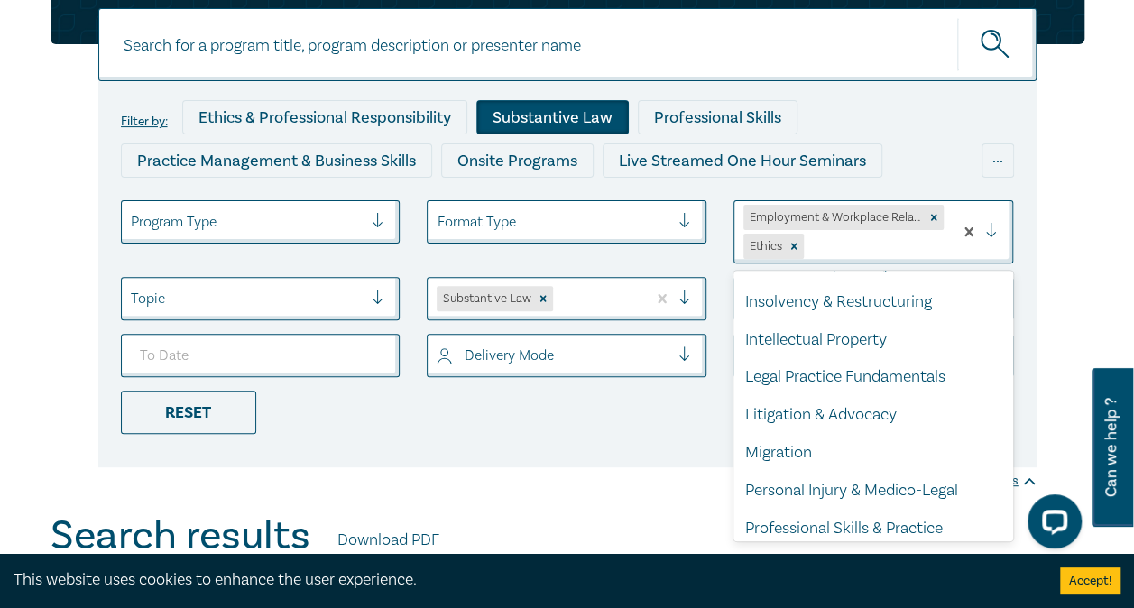
scroll to position [334, 0]
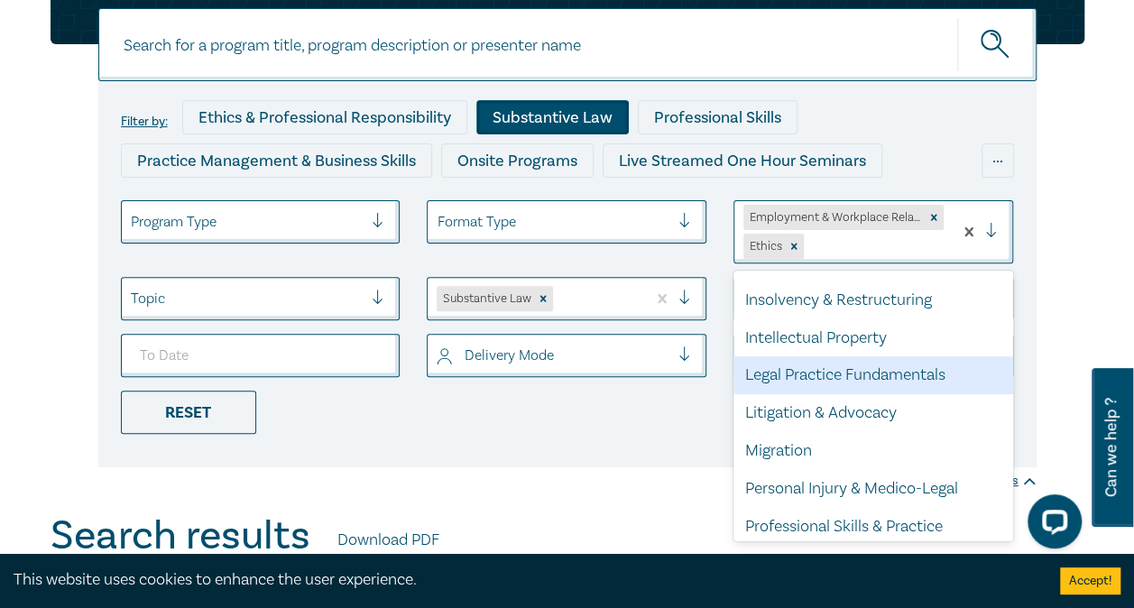
click at [904, 366] on div "Legal Practice Fundamentals" at bounding box center [873, 375] width 280 height 38
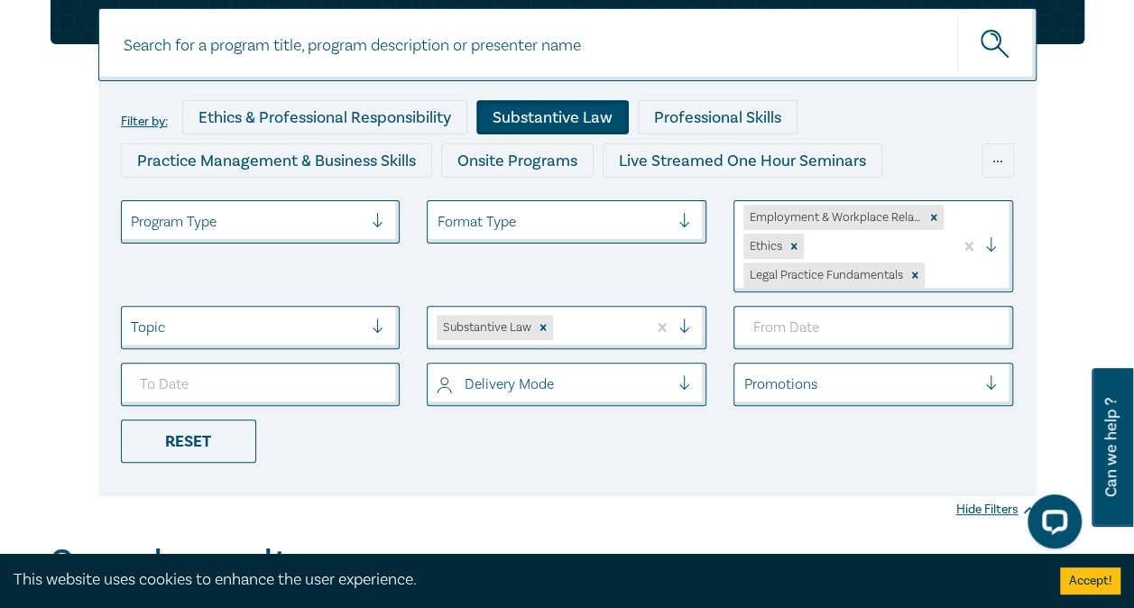
click at [999, 240] on div at bounding box center [998, 246] width 27 height 18
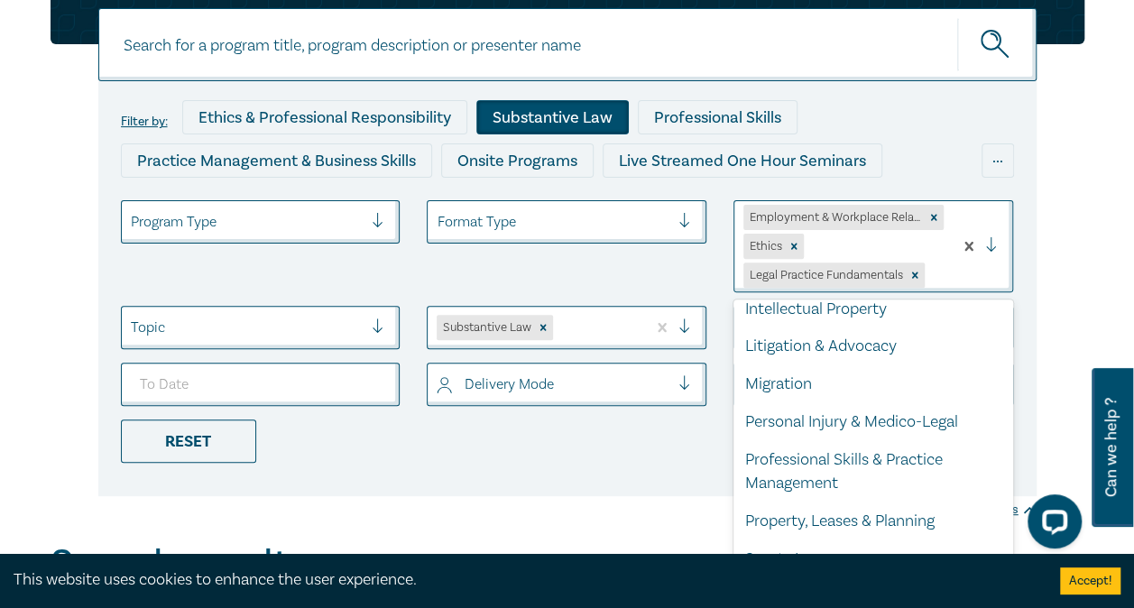
scroll to position [413, 0]
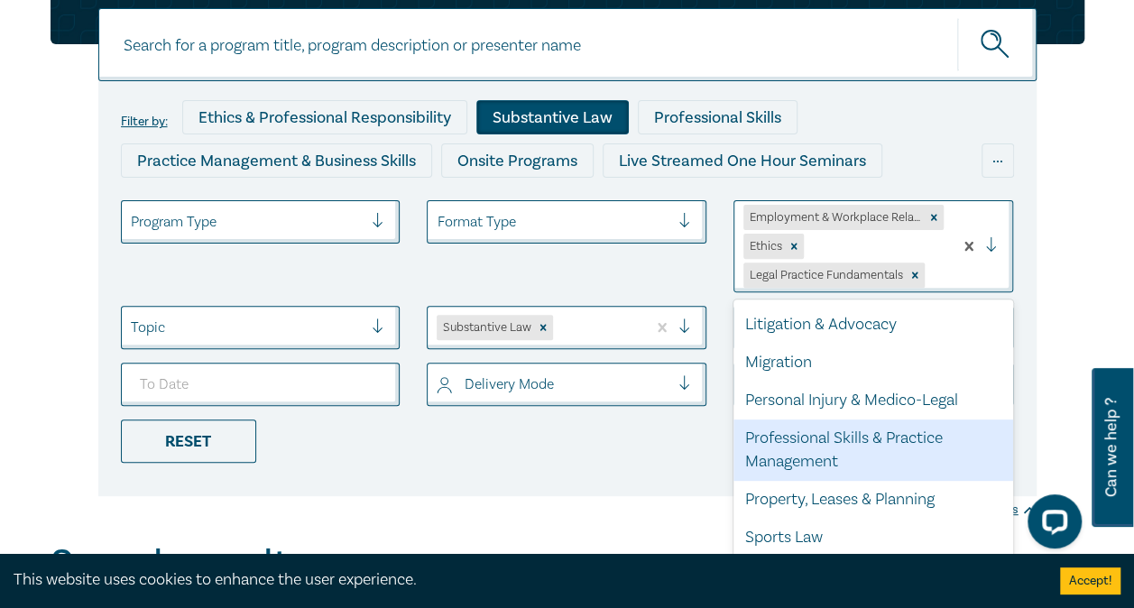
click at [878, 456] on div "Professional Skills & Practice Management" at bounding box center [873, 449] width 280 height 61
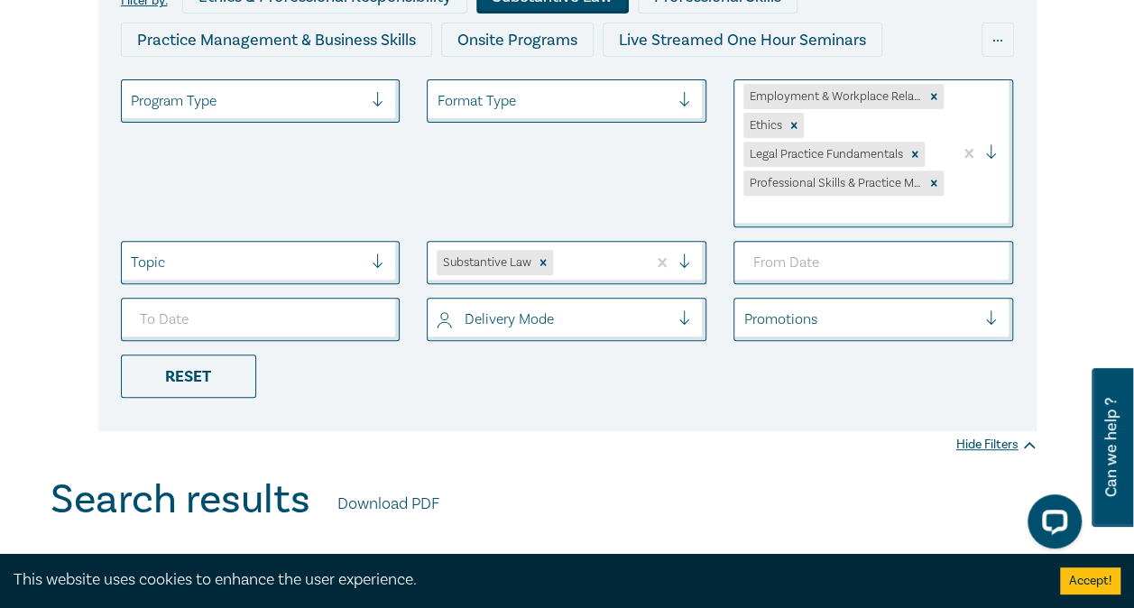
scroll to position [312, 0]
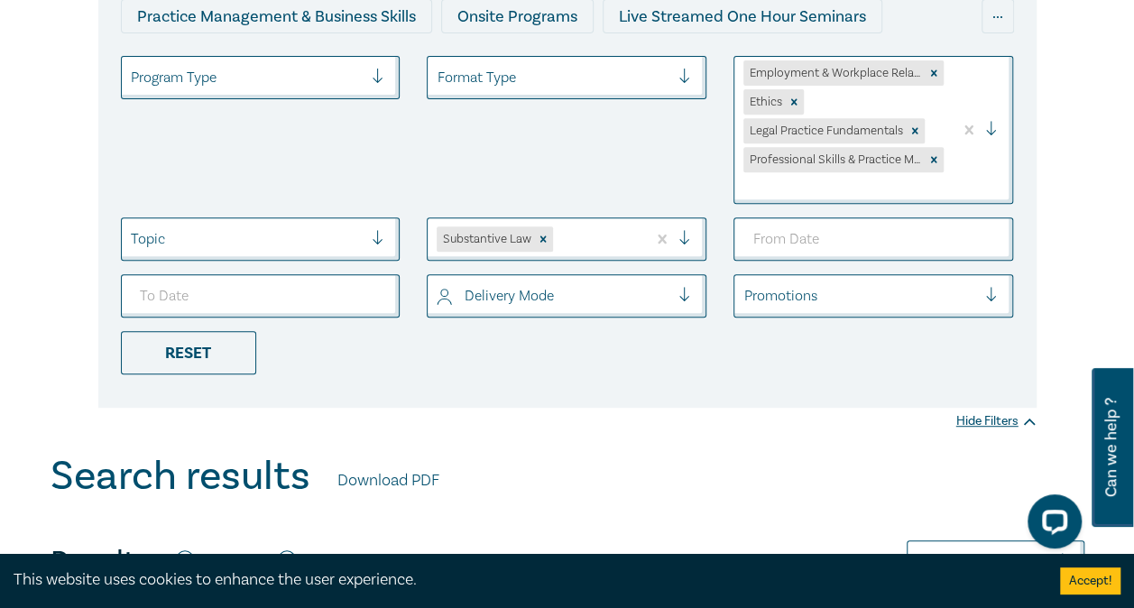
click at [999, 115] on div at bounding box center [982, 130] width 60 height 146
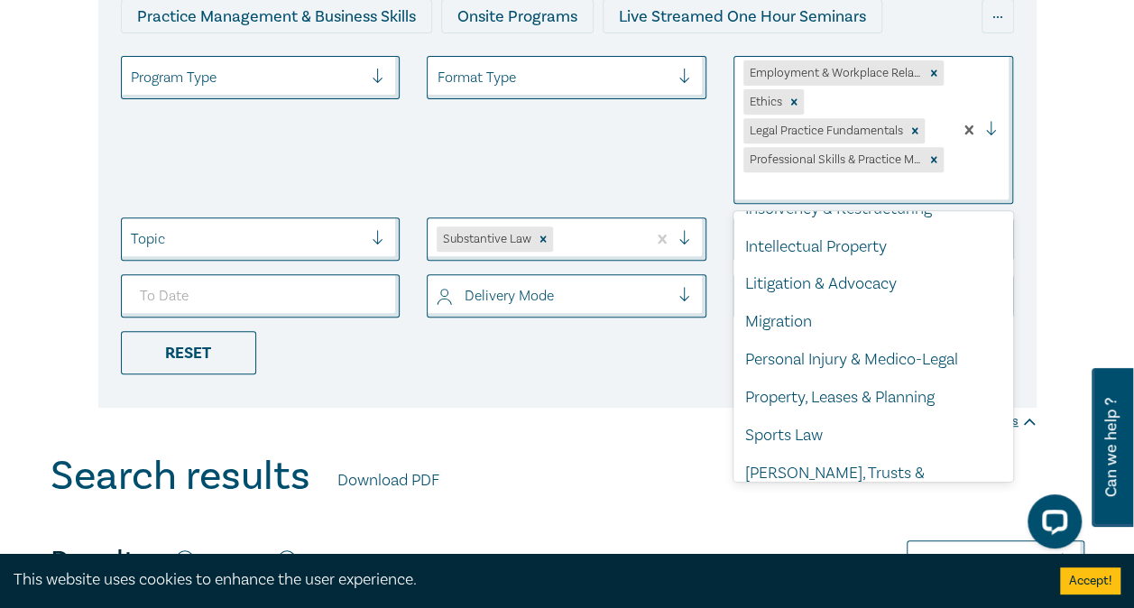
scroll to position [379, 0]
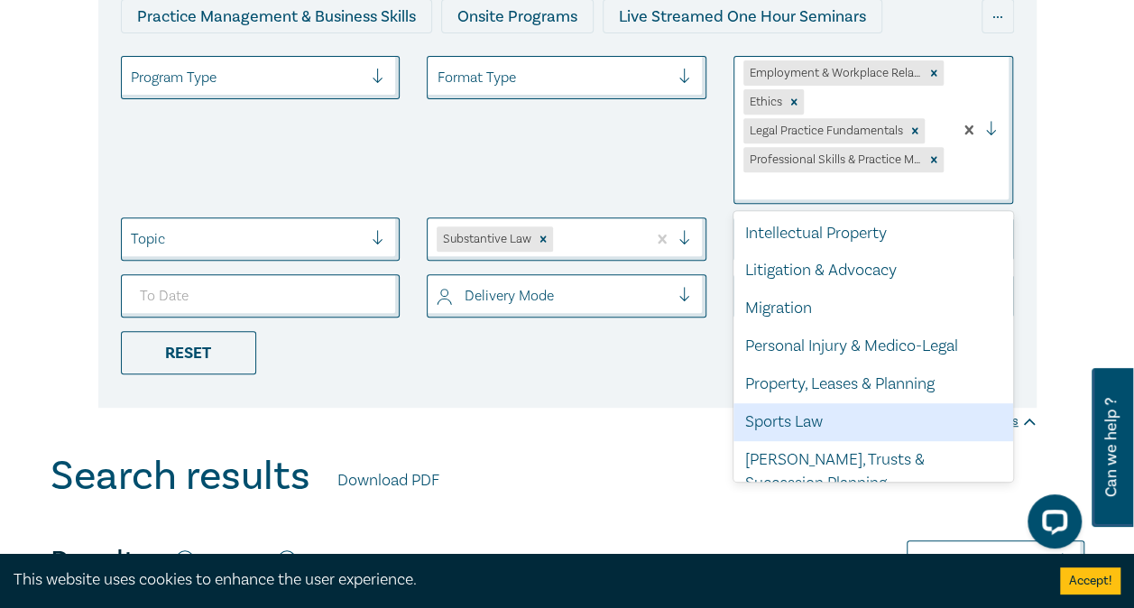
click at [598, 407] on div "Filter by: Ethics & Professional Responsibility Substantive Law Professional Sk…" at bounding box center [567, 127] width 1134 height 652
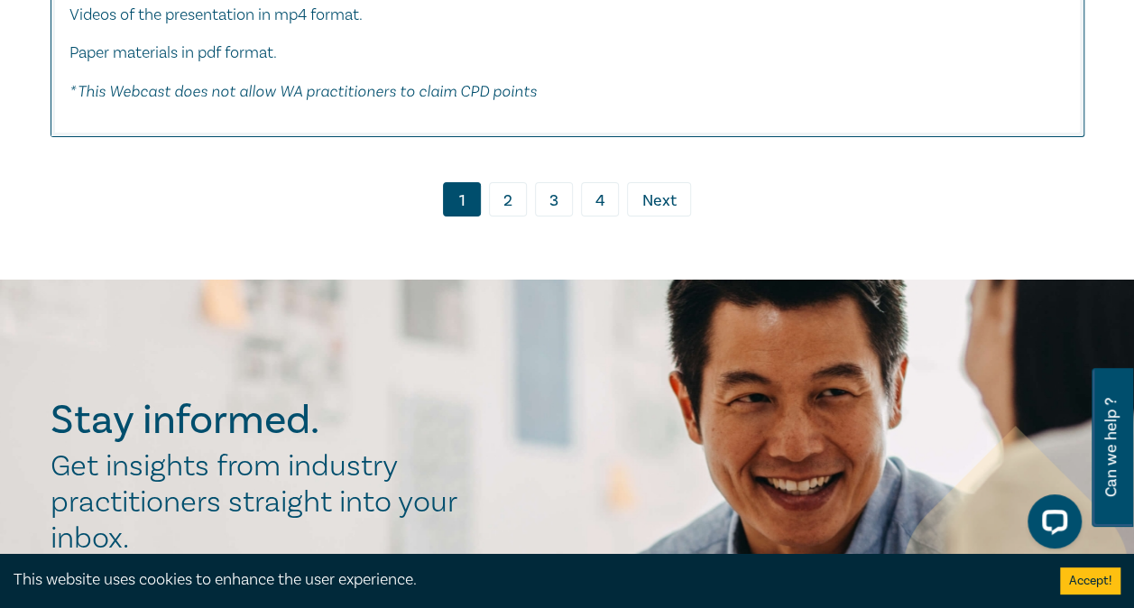
scroll to position [9821, 0]
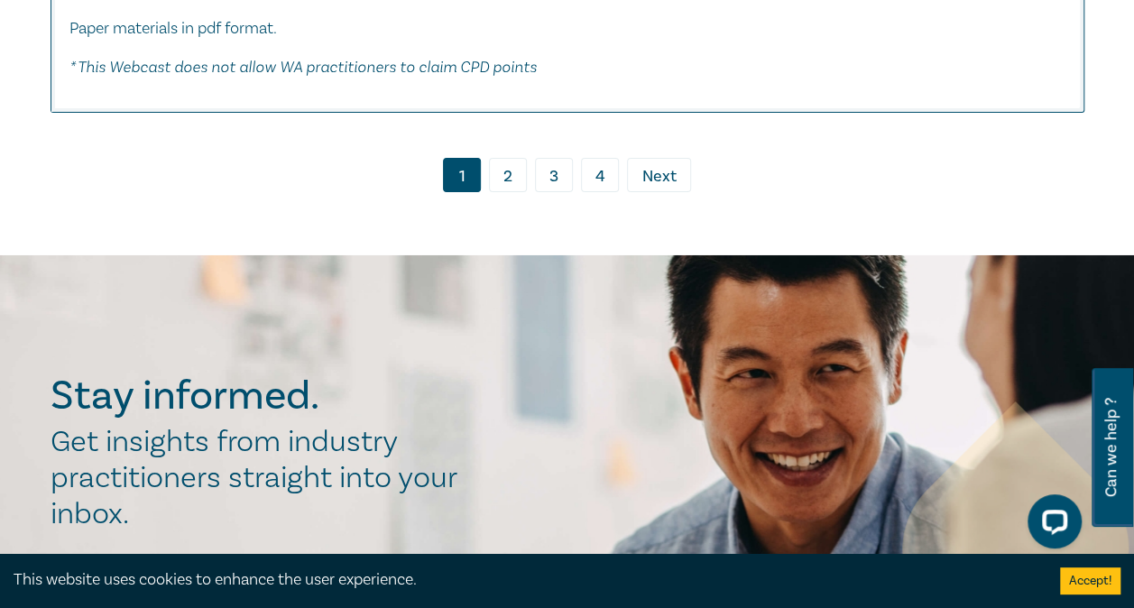
click at [503, 192] on link "2" at bounding box center [508, 175] width 38 height 34
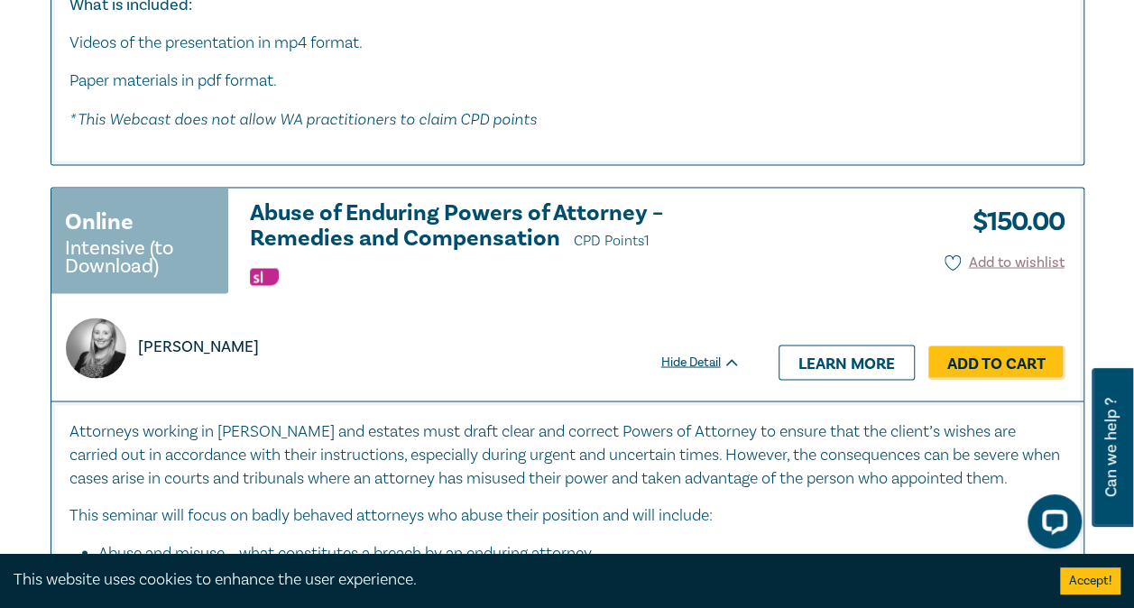
scroll to position [8066, 0]
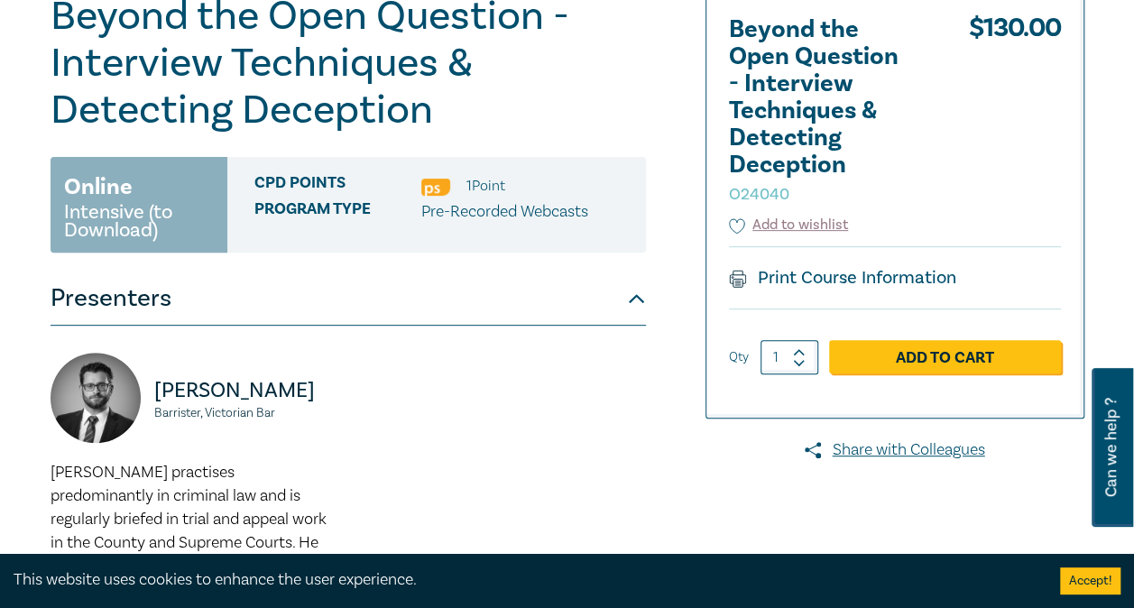
scroll to position [233, 0]
